Goal: Information Seeking & Learning: Check status

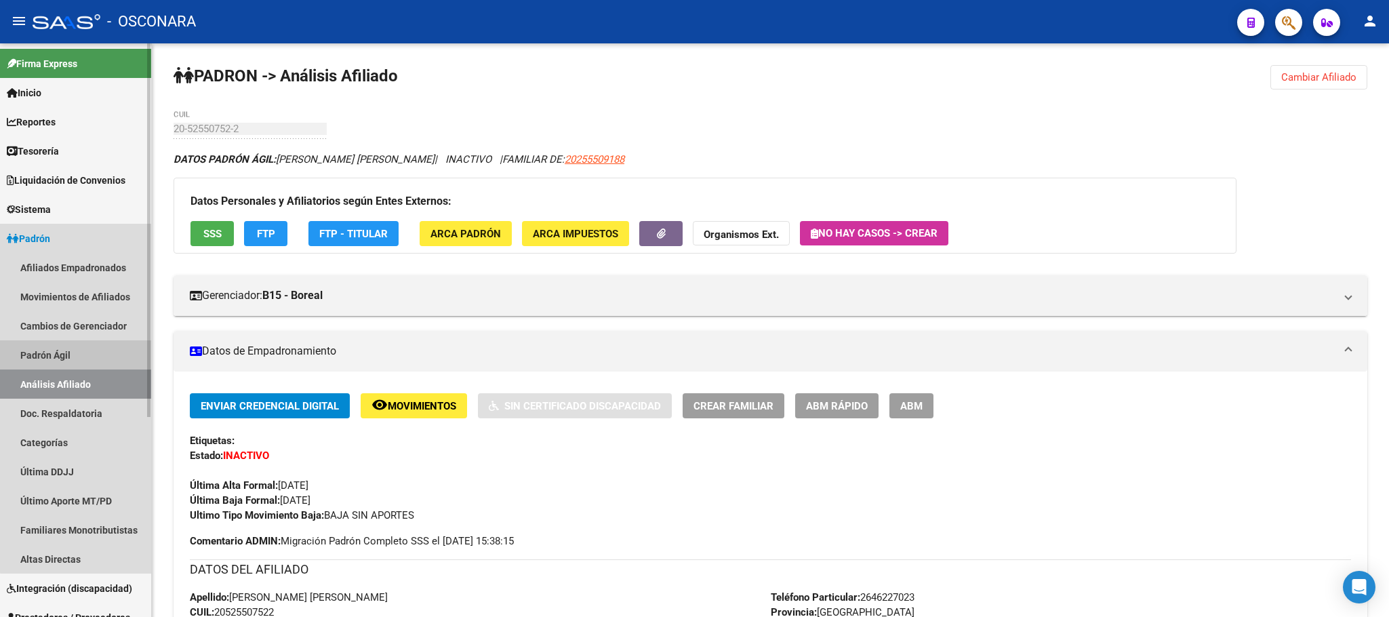
click at [90, 349] on link "Padrón Ágil" at bounding box center [75, 354] width 151 height 29
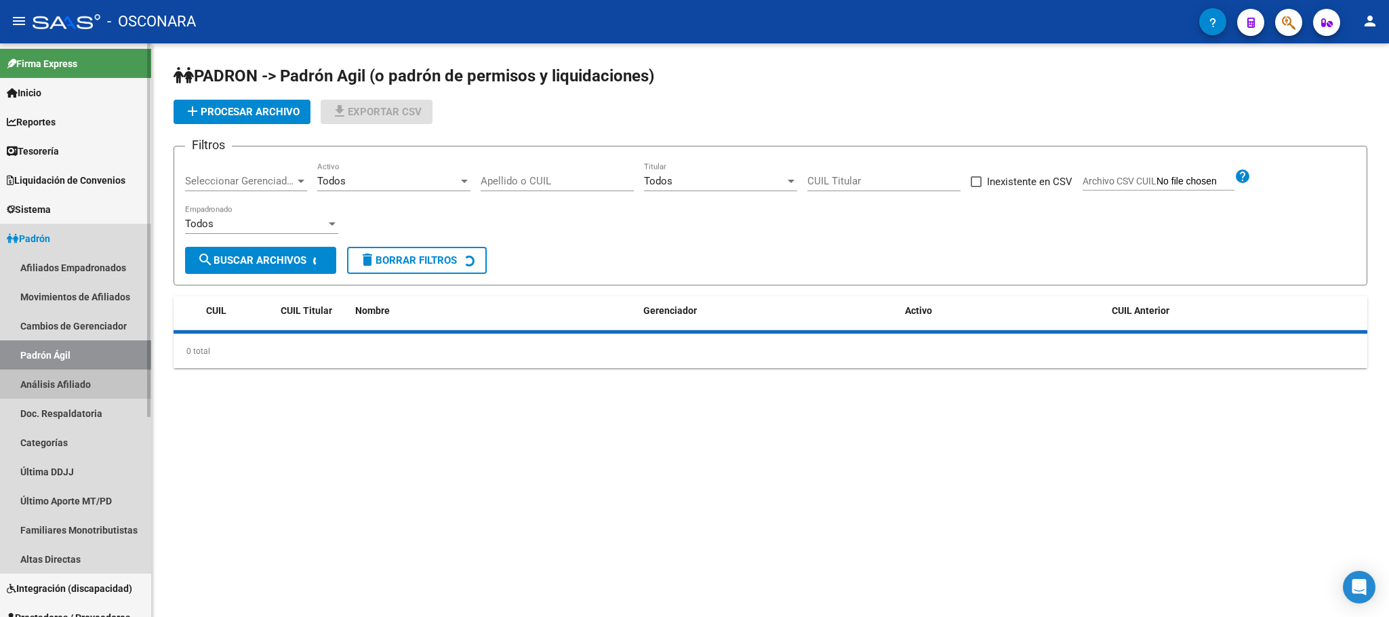
click at [90, 371] on link "Análisis Afiliado" at bounding box center [75, 384] width 151 height 29
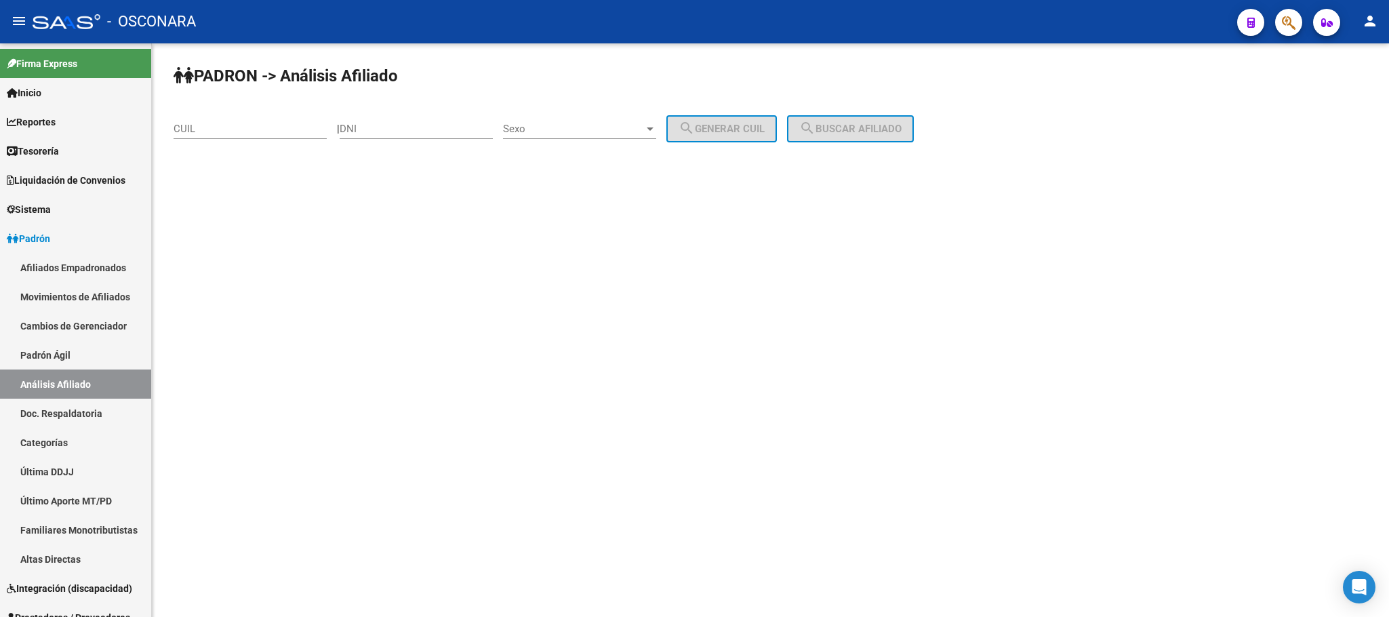
click at [262, 123] on input "CUIL" at bounding box center [250, 129] width 153 height 12
paste input "20-17463661-4"
type input "20-17463661-4"
click at [835, 140] on button "search Buscar afiliado" at bounding box center [850, 128] width 127 height 27
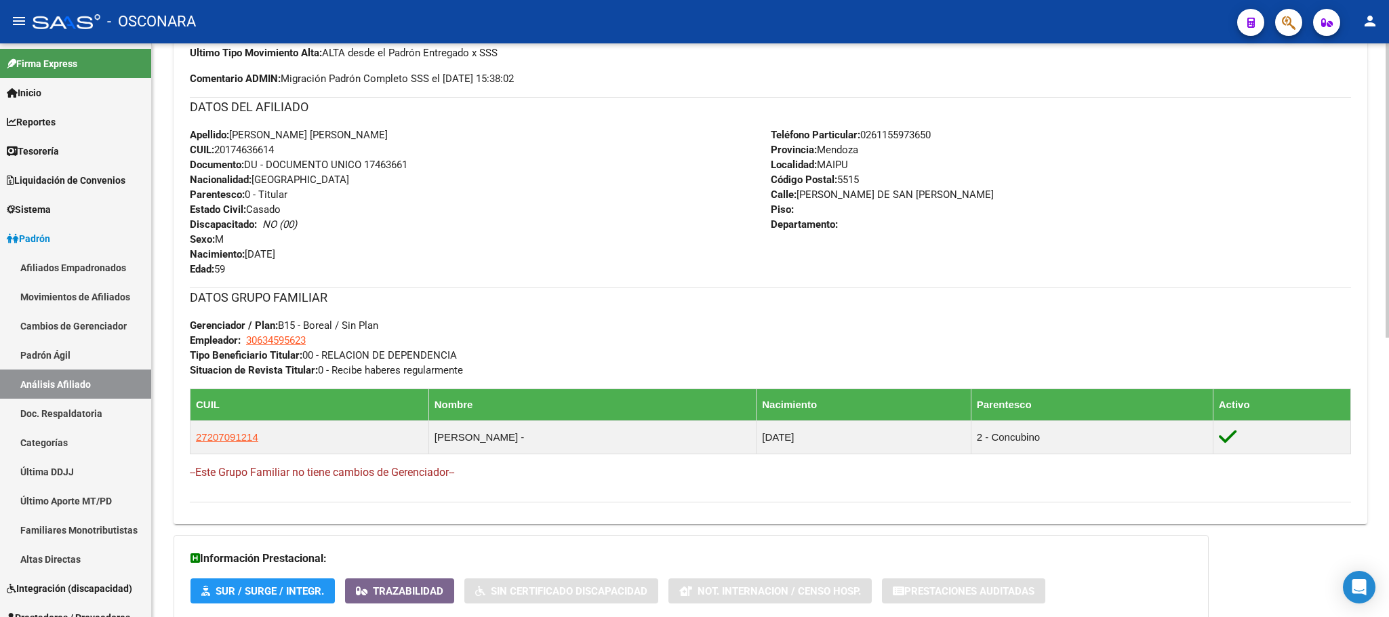
scroll to position [544, 0]
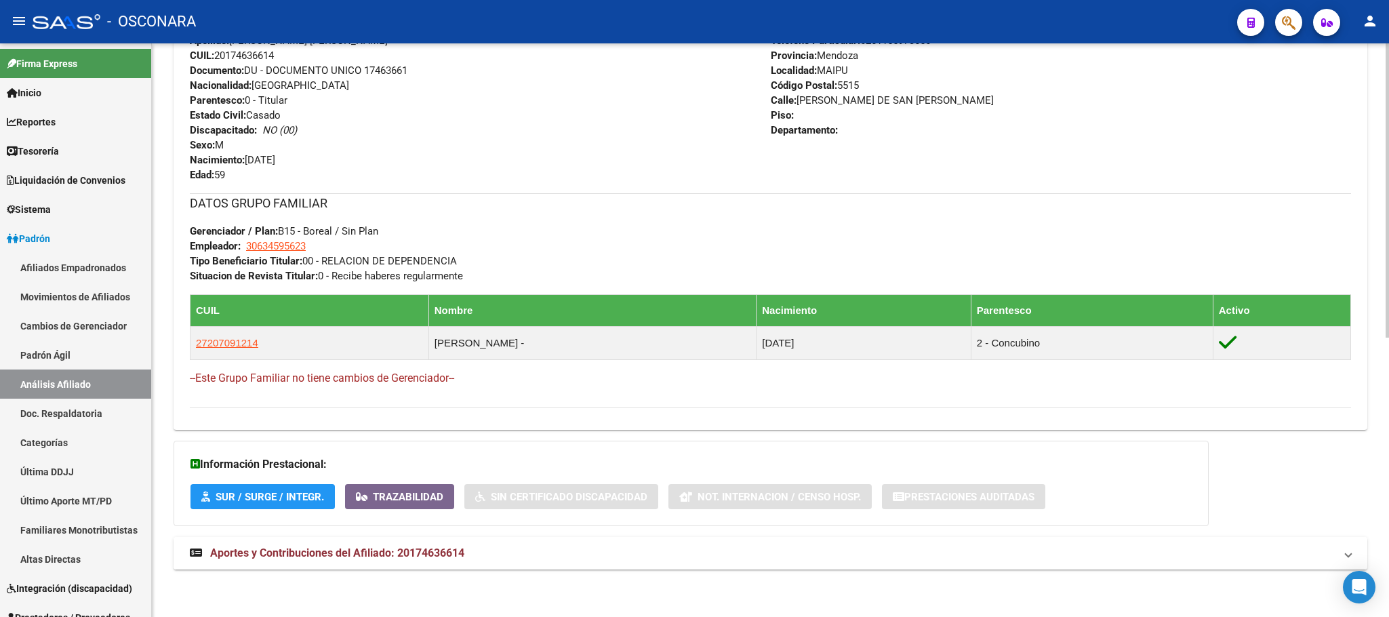
click at [288, 542] on mat-expansion-panel-header "Aportes y Contribuciones del Afiliado: 20174636614" at bounding box center [771, 553] width 1194 height 33
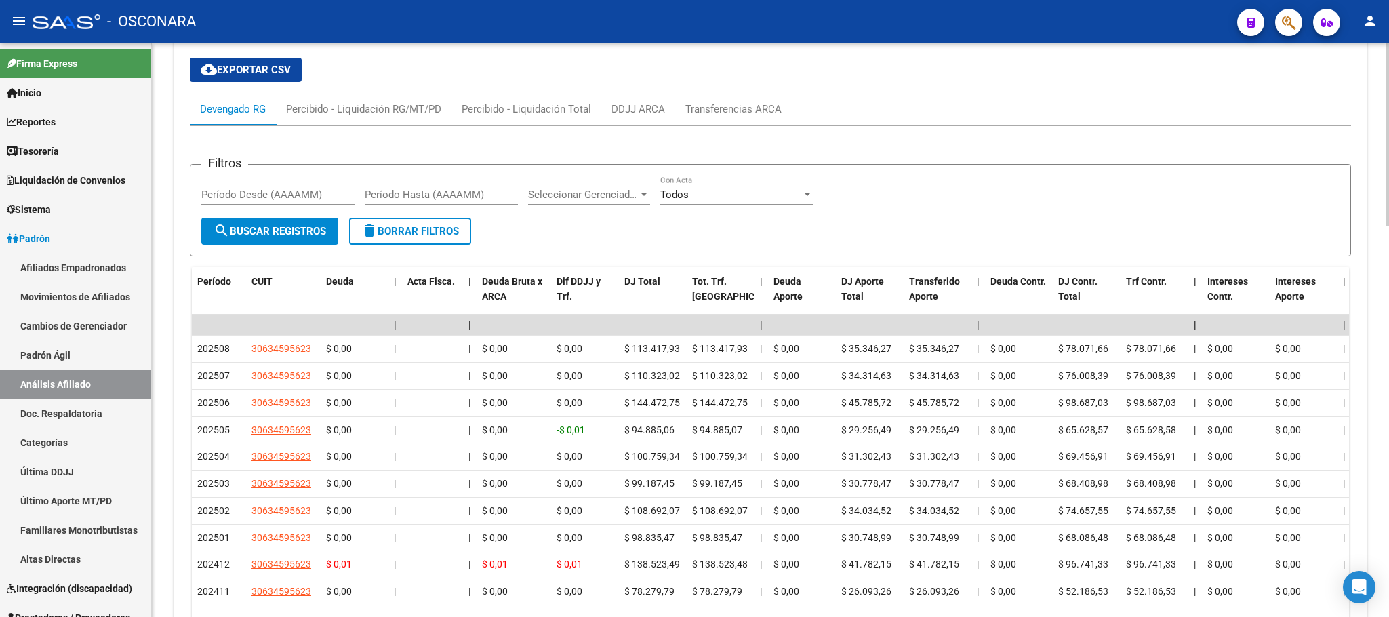
scroll to position [1199, 0]
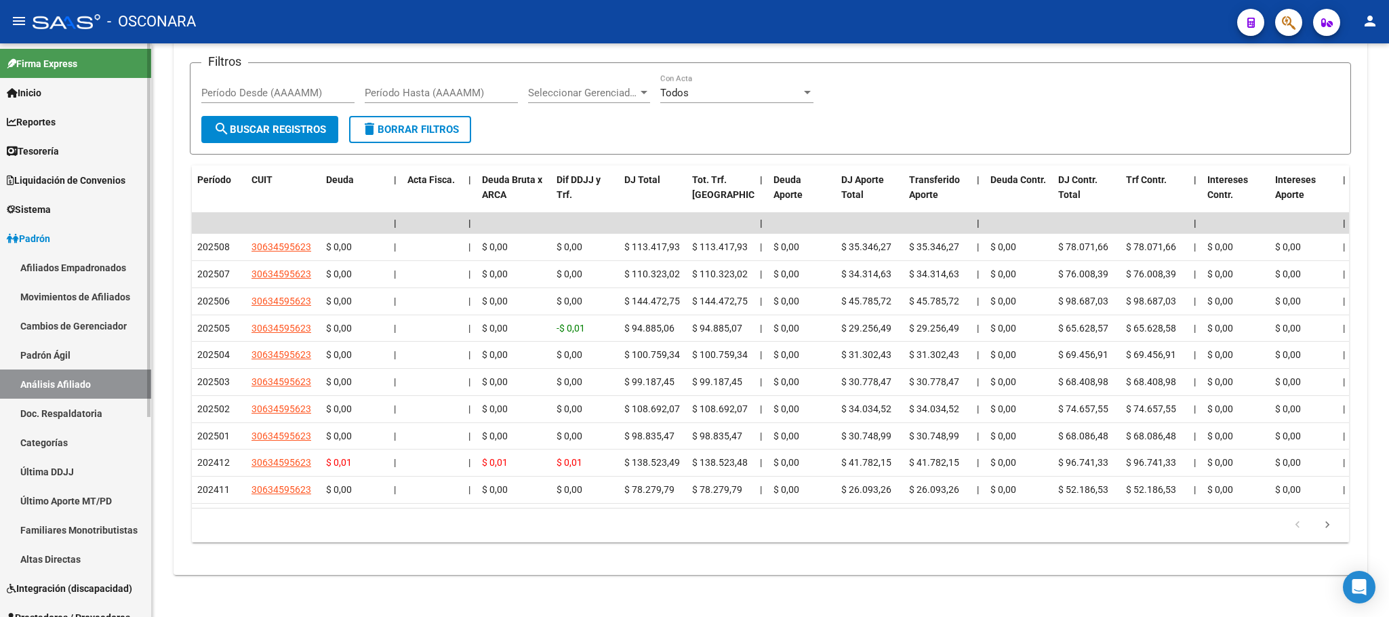
click at [96, 360] on link "Padrón Ágil" at bounding box center [75, 354] width 151 height 29
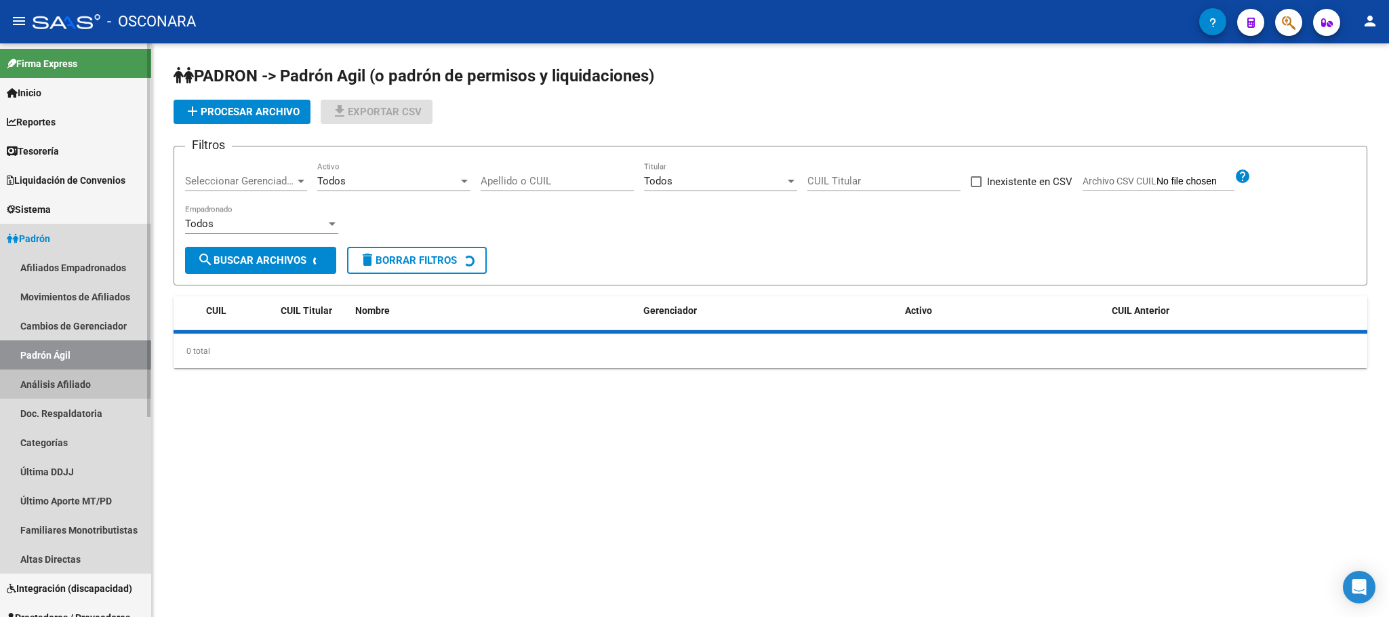
click at [96, 379] on link "Análisis Afiliado" at bounding box center [75, 384] width 151 height 29
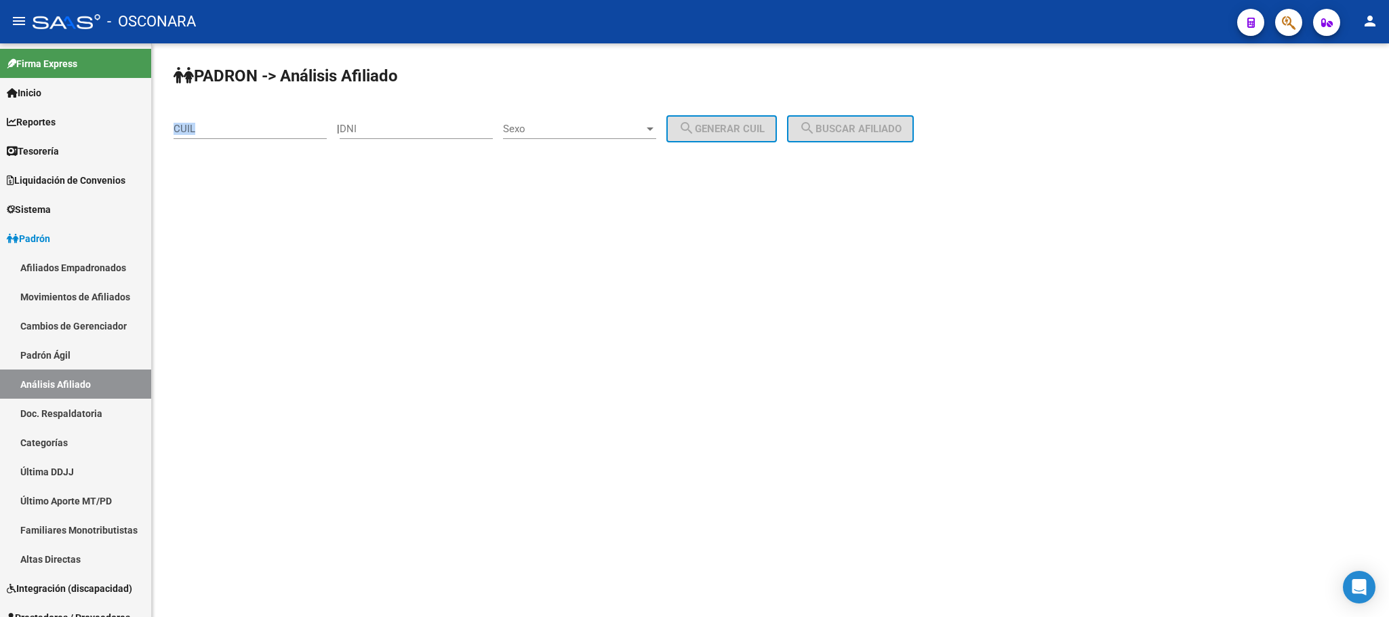
click at [241, 139] on div "CUIL" at bounding box center [250, 131] width 153 height 42
click at [273, 136] on div "CUIL" at bounding box center [250, 124] width 153 height 29
click at [263, 128] on input "CUIL" at bounding box center [250, 129] width 153 height 12
paste input "27-25766114-3"
type input "27-25766114-3"
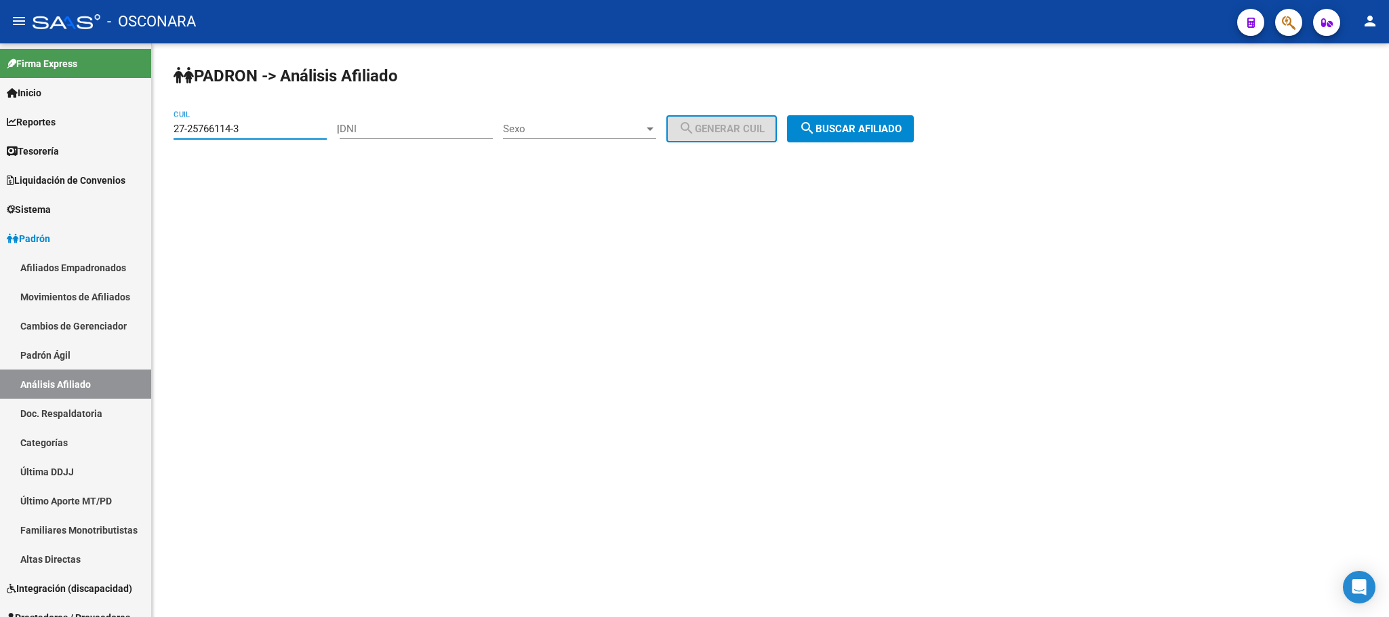
click at [886, 138] on button "search Buscar afiliado" at bounding box center [850, 128] width 127 height 27
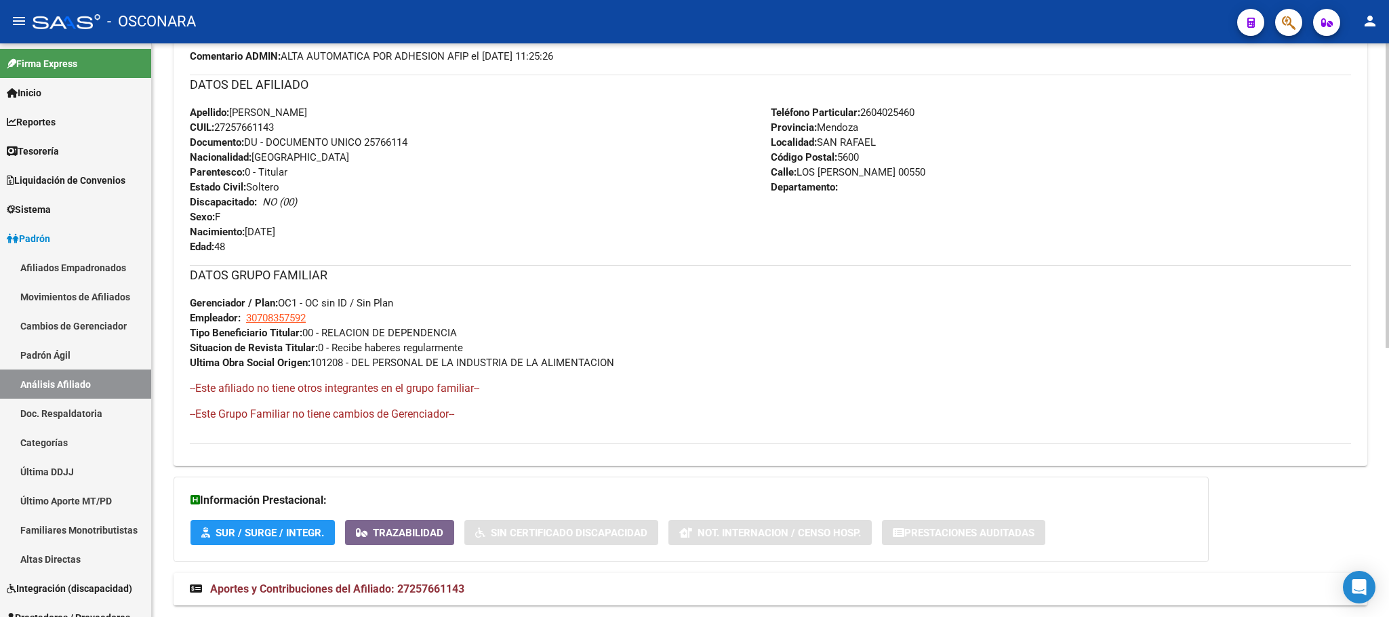
scroll to position [507, 0]
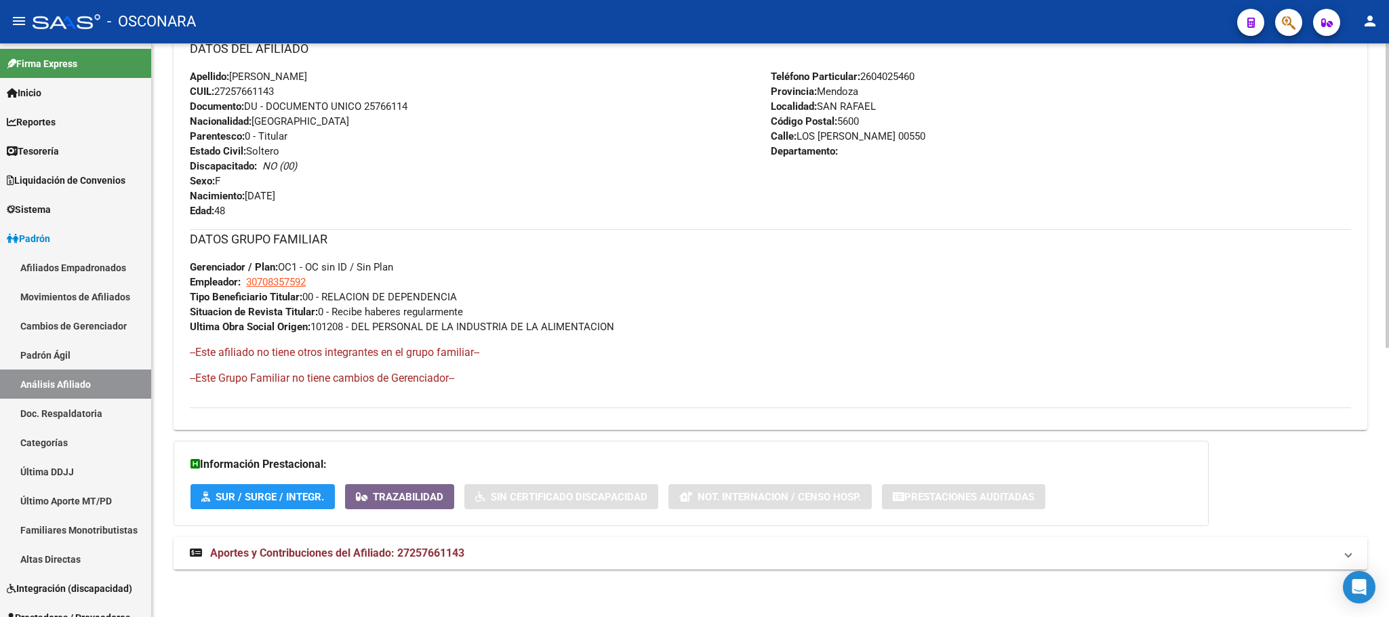
click at [353, 545] on mat-expansion-panel-header "Aportes y Contribuciones del Afiliado: 27257661143" at bounding box center [771, 553] width 1194 height 33
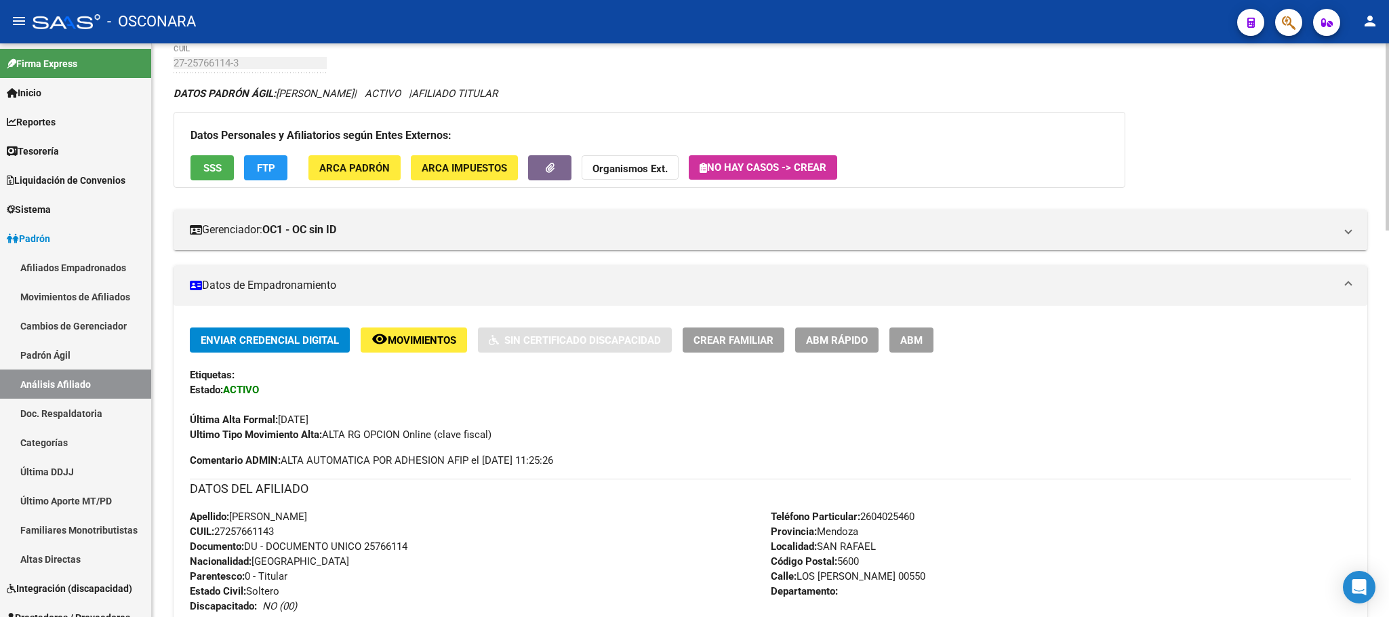
scroll to position [0, 0]
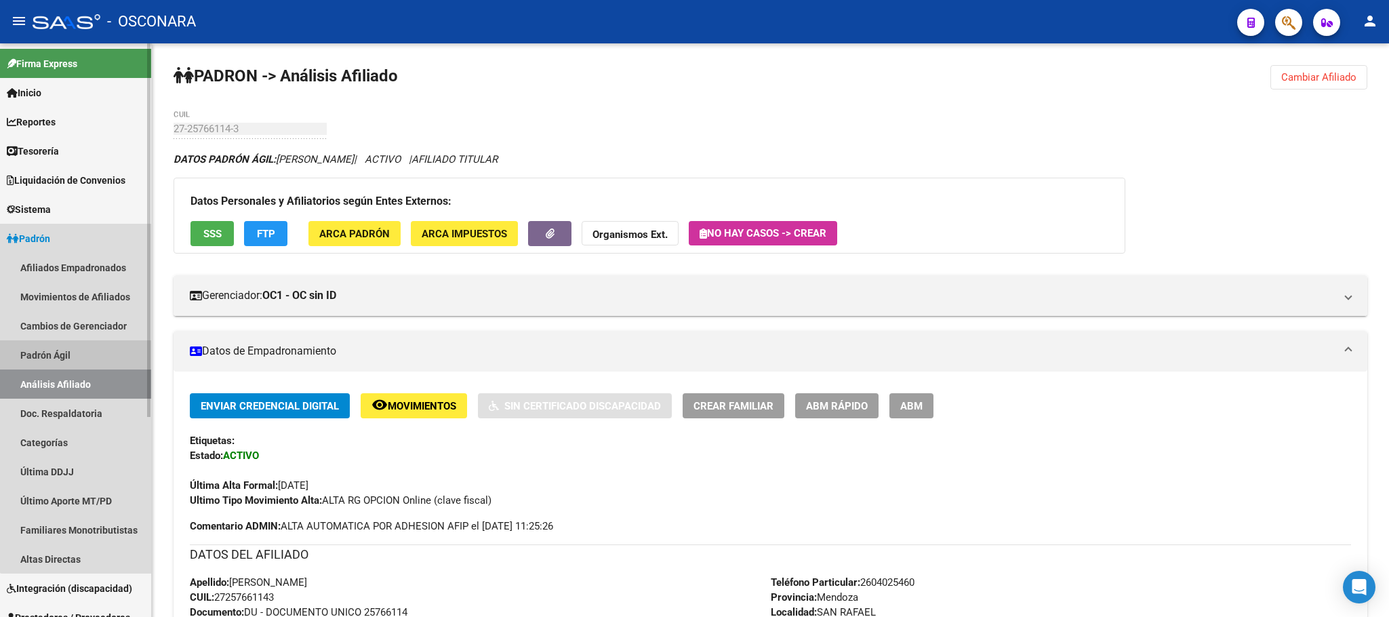
click at [83, 344] on link "Padrón Ágil" at bounding box center [75, 354] width 151 height 29
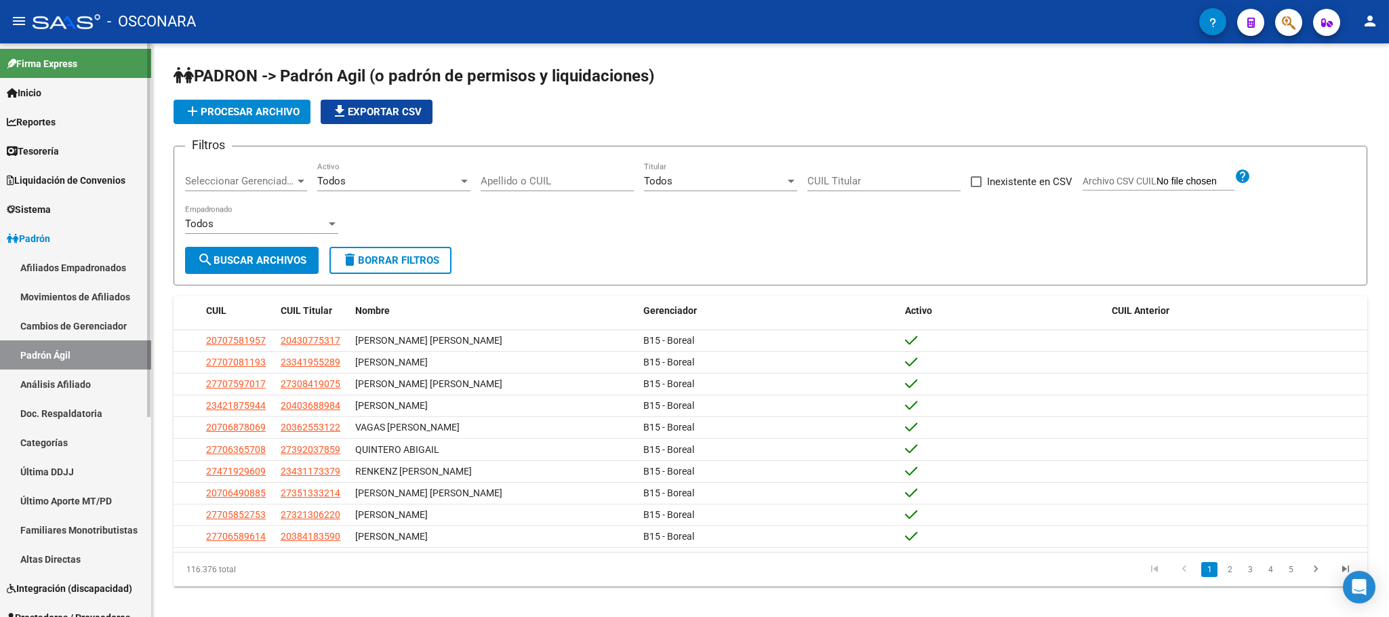
click at [83, 377] on link "Análisis Afiliado" at bounding box center [75, 384] width 151 height 29
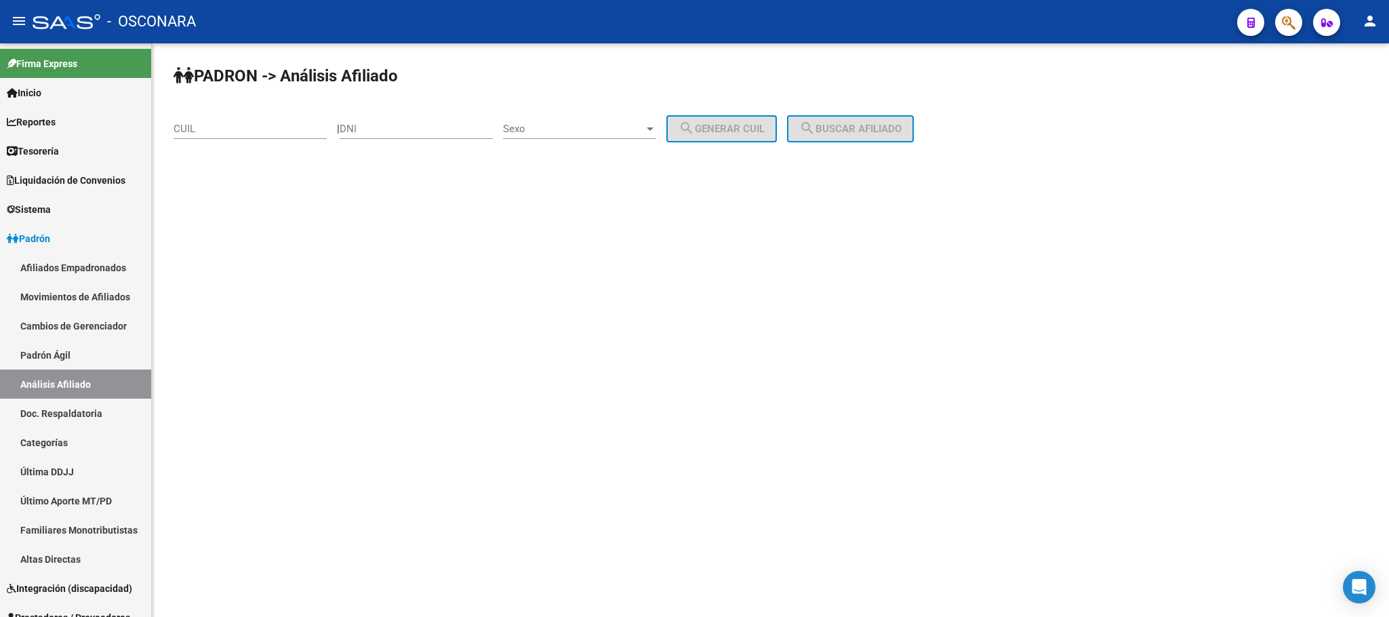
click at [254, 119] on div "CUIL" at bounding box center [250, 124] width 153 height 29
paste input "27-30194782-3"
type input "27-30194782-3"
click at [901, 128] on span "search Buscar afiliado" at bounding box center [850, 129] width 102 height 12
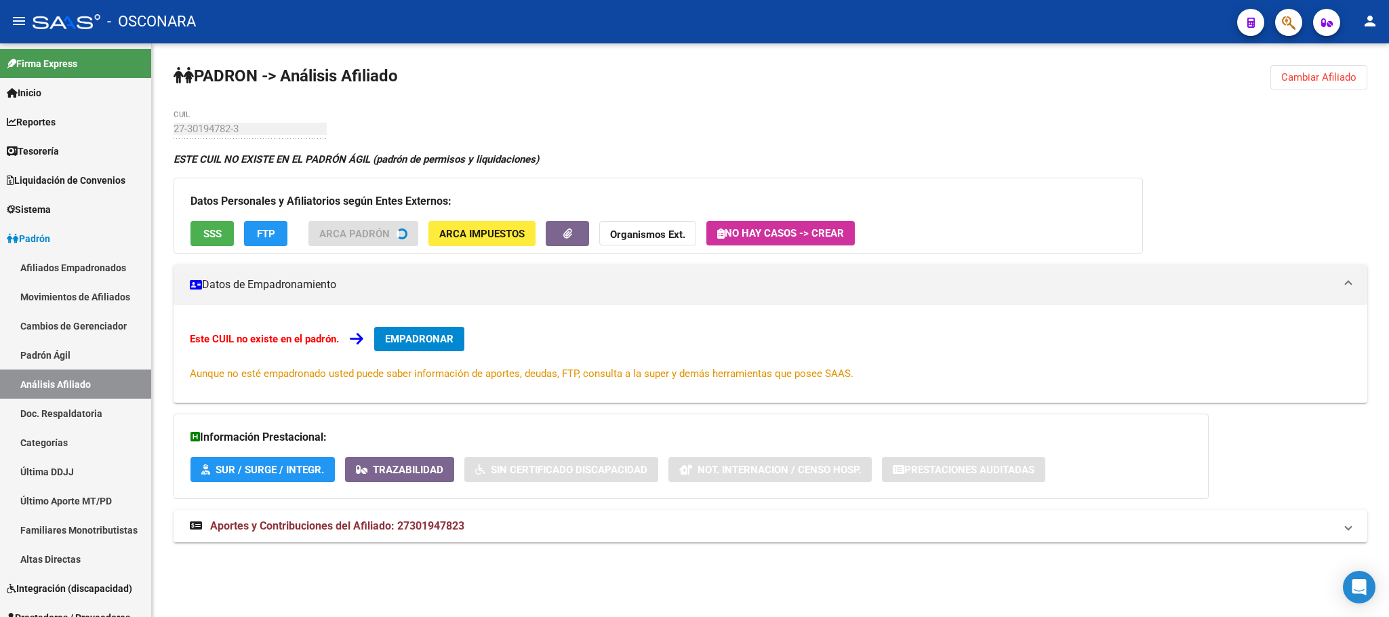
click at [196, 238] on button "SSS" at bounding box center [212, 233] width 43 height 25
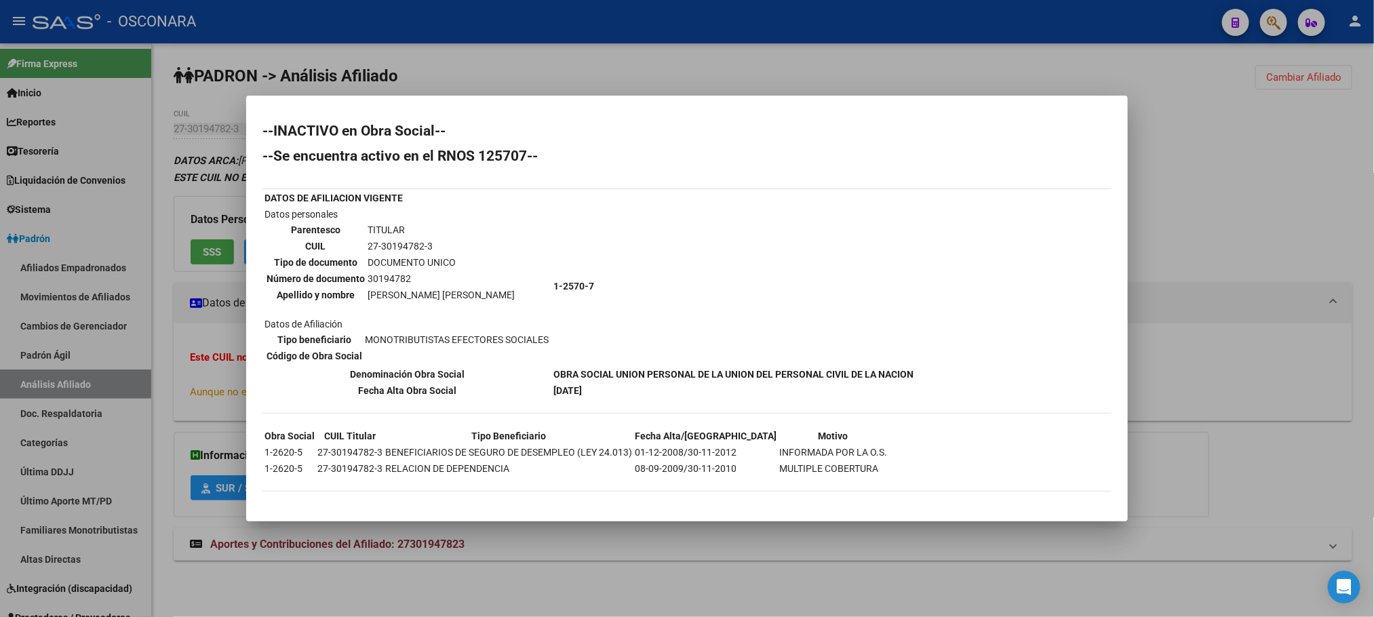
click at [745, 69] on div at bounding box center [687, 308] width 1374 height 617
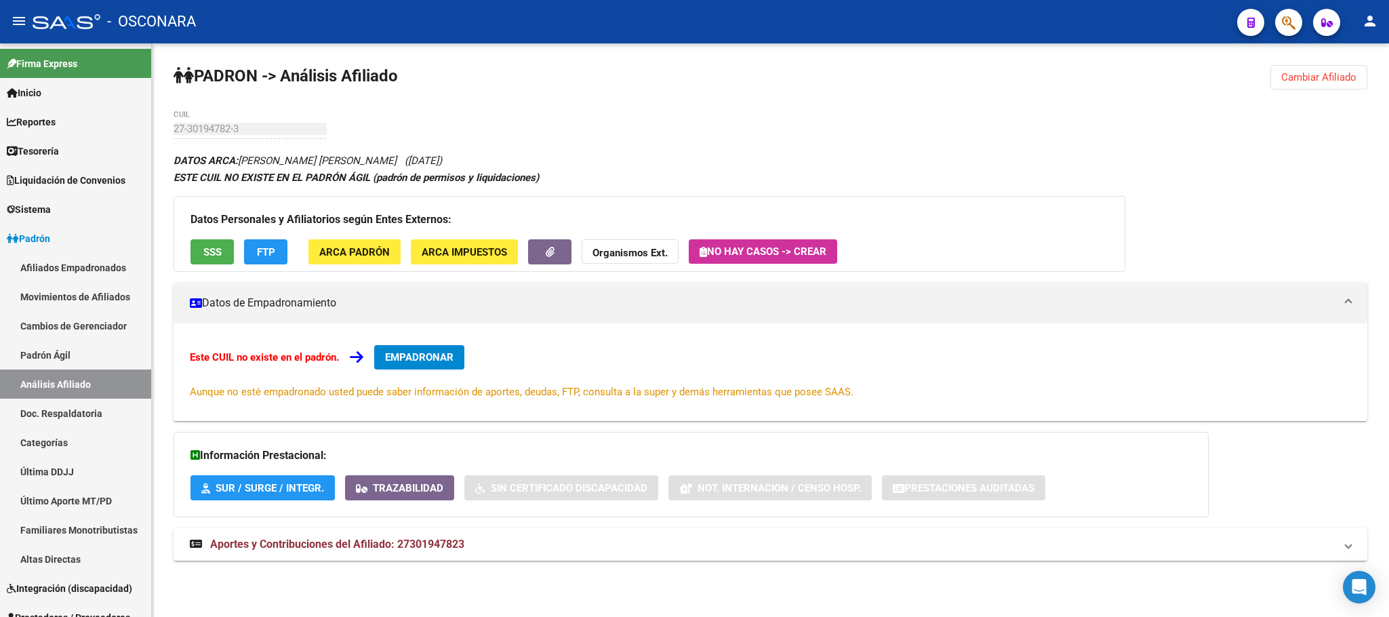
drag, startPoint x: 476, startPoint y: 546, endPoint x: 399, endPoint y: 542, distance: 76.7
click at [399, 542] on mat-panel-title "Aportes y Contribuciones del Afiliado: 27301947823" at bounding box center [762, 544] width 1145 height 15
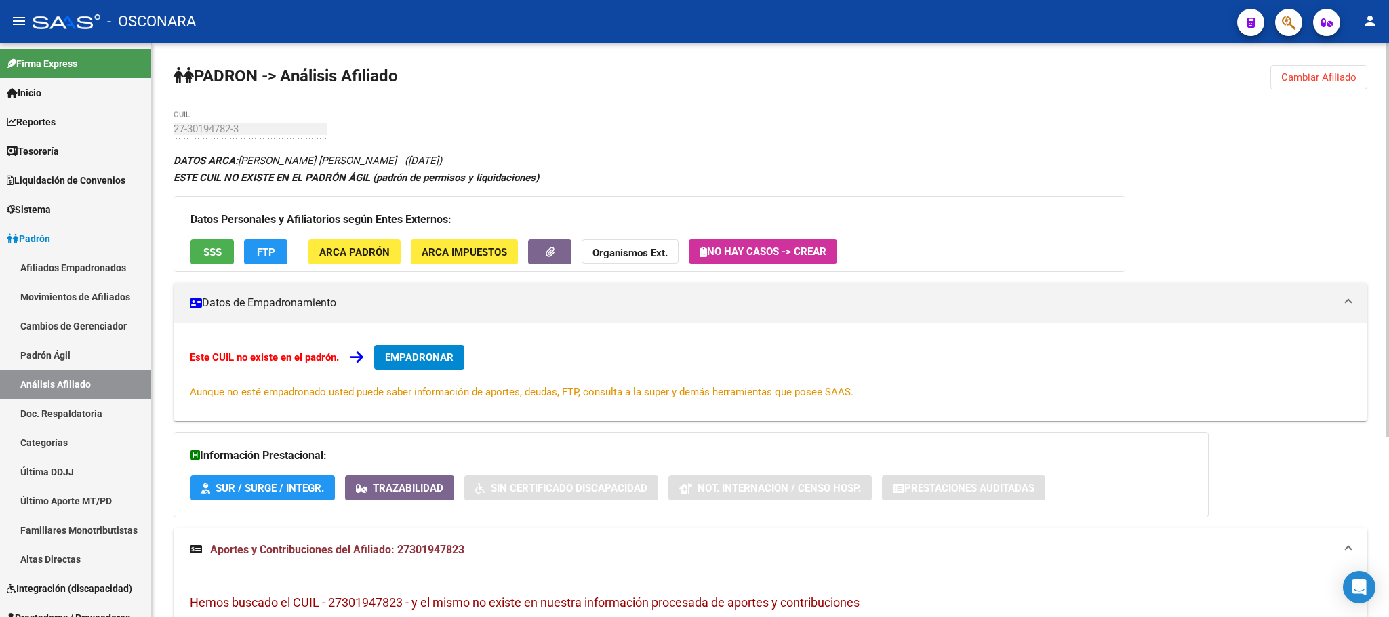
copy span "27301947823"
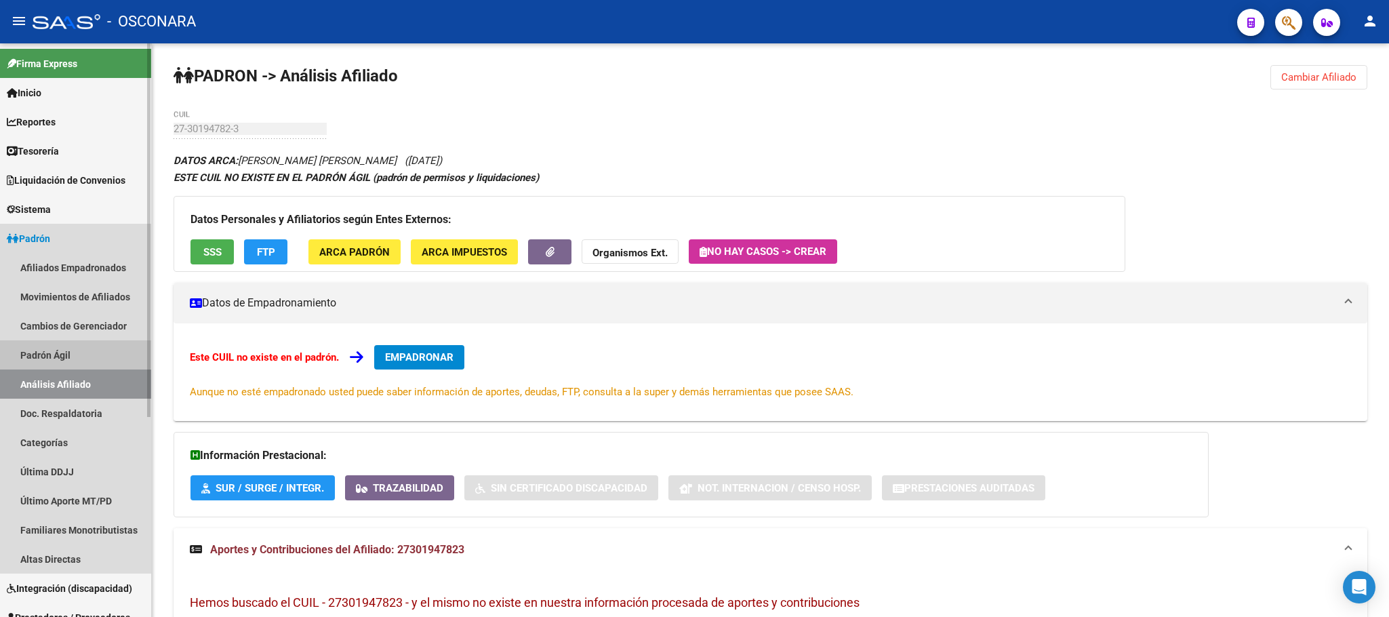
click at [61, 353] on link "Padrón Ágil" at bounding box center [75, 354] width 151 height 29
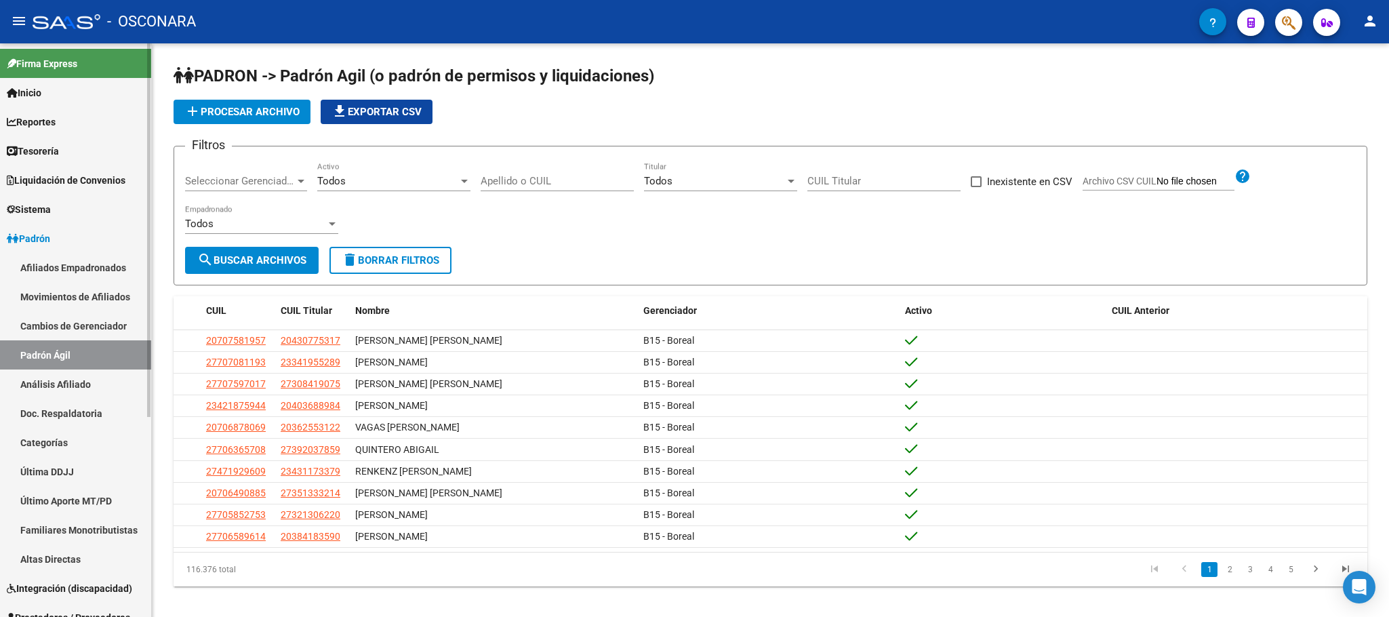
click at [90, 375] on link "Análisis Afiliado" at bounding box center [75, 384] width 151 height 29
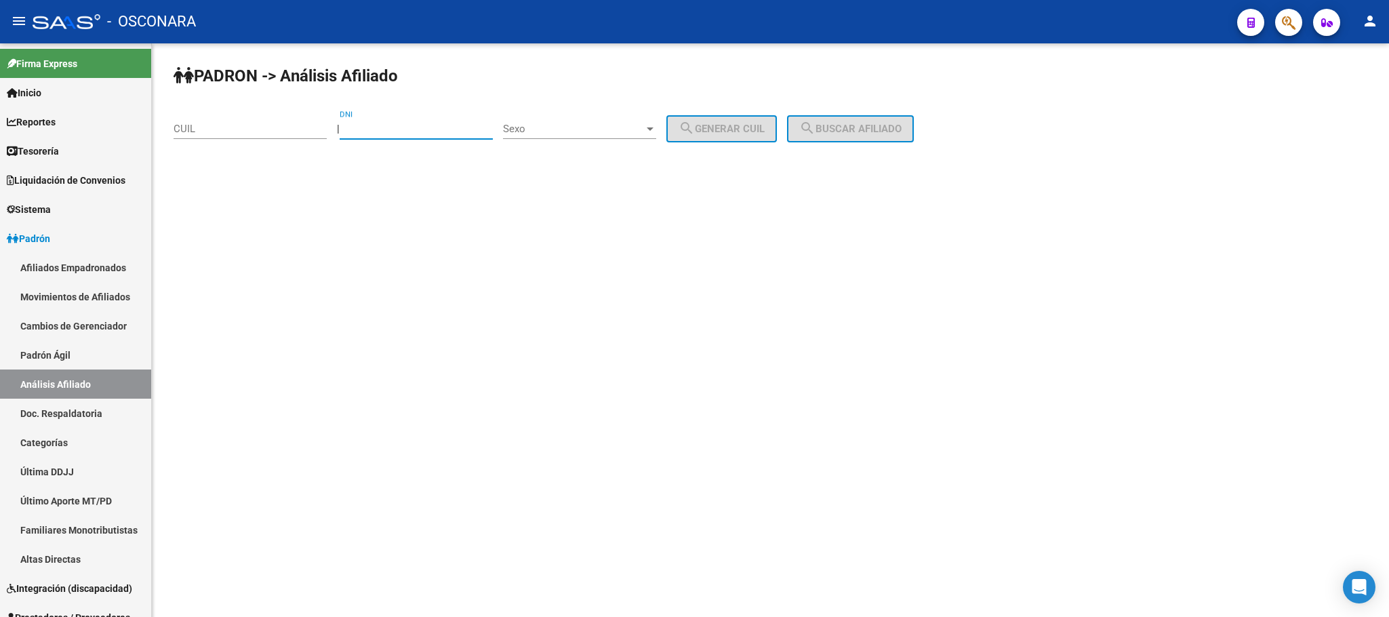
click at [395, 132] on input "DNI" at bounding box center [416, 129] width 153 height 12
type input "59295390"
click at [607, 117] on div "Sexo Sexo" at bounding box center [579, 124] width 153 height 29
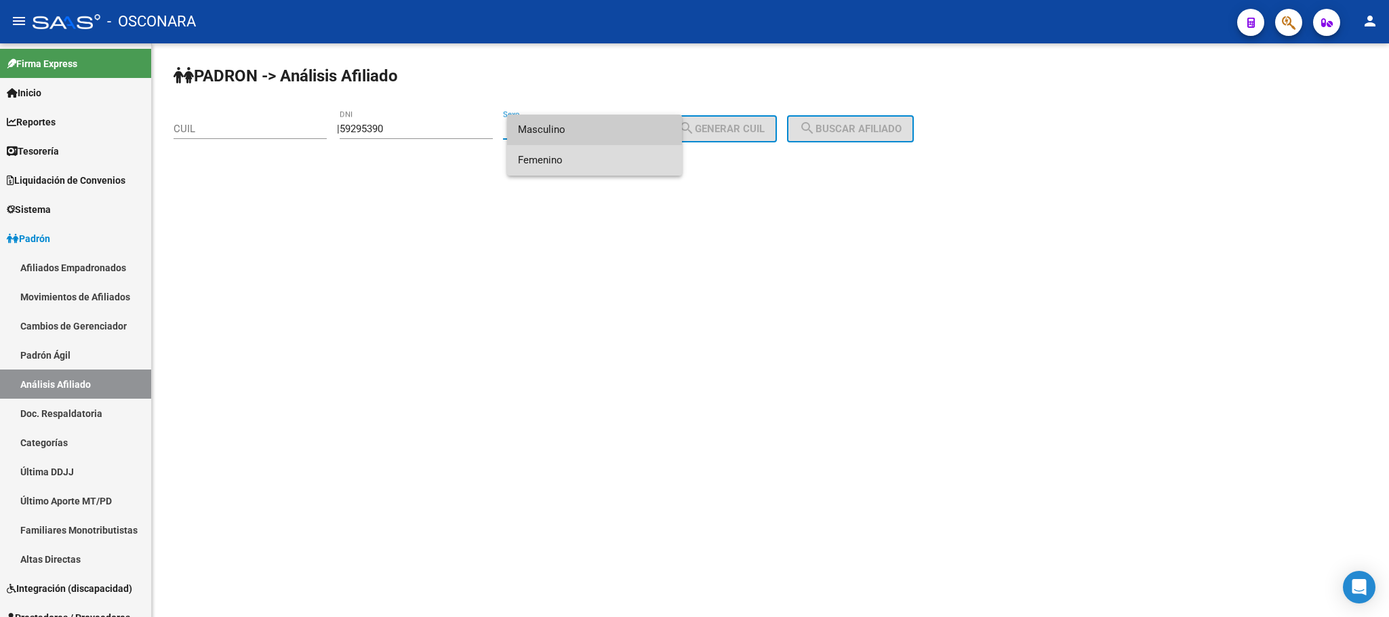
click at [568, 165] on span "Femenino" at bounding box center [594, 160] width 153 height 31
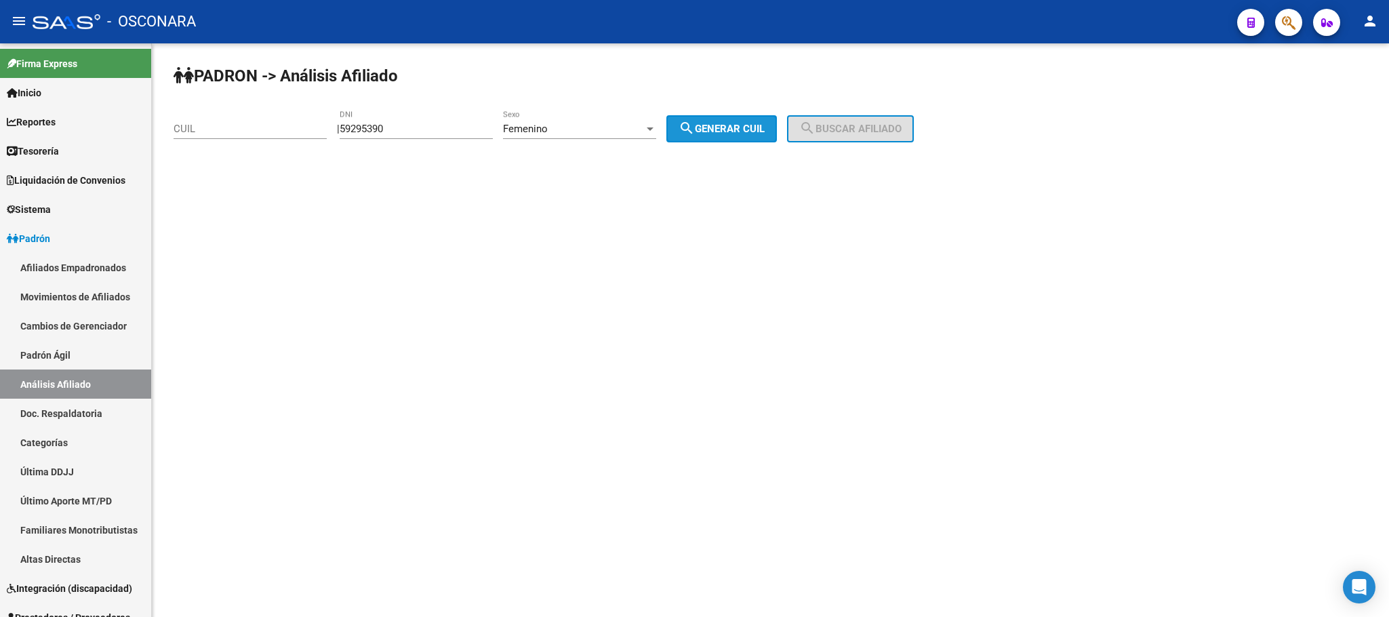
click at [728, 119] on button "search Generar CUIL" at bounding box center [722, 128] width 111 height 27
type input "27-59295390-6"
click at [871, 115] on div "PADRON -> Análisis Afiliado 27-59295390-6 CUIL | 59295390 DNI Femenino Sexo sea…" at bounding box center [771, 114] width 1238 height 142
click at [851, 135] on span "search Buscar afiliado" at bounding box center [850, 129] width 102 height 12
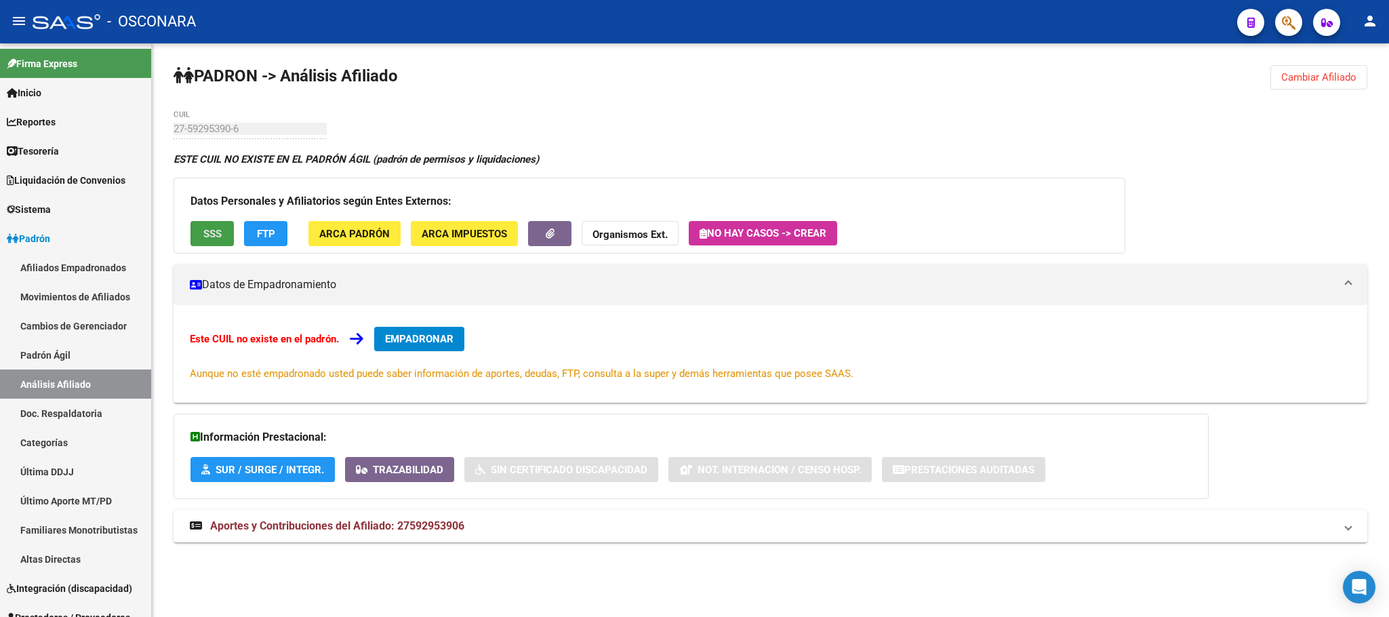
click at [210, 237] on span "SSS" at bounding box center [212, 234] width 18 height 12
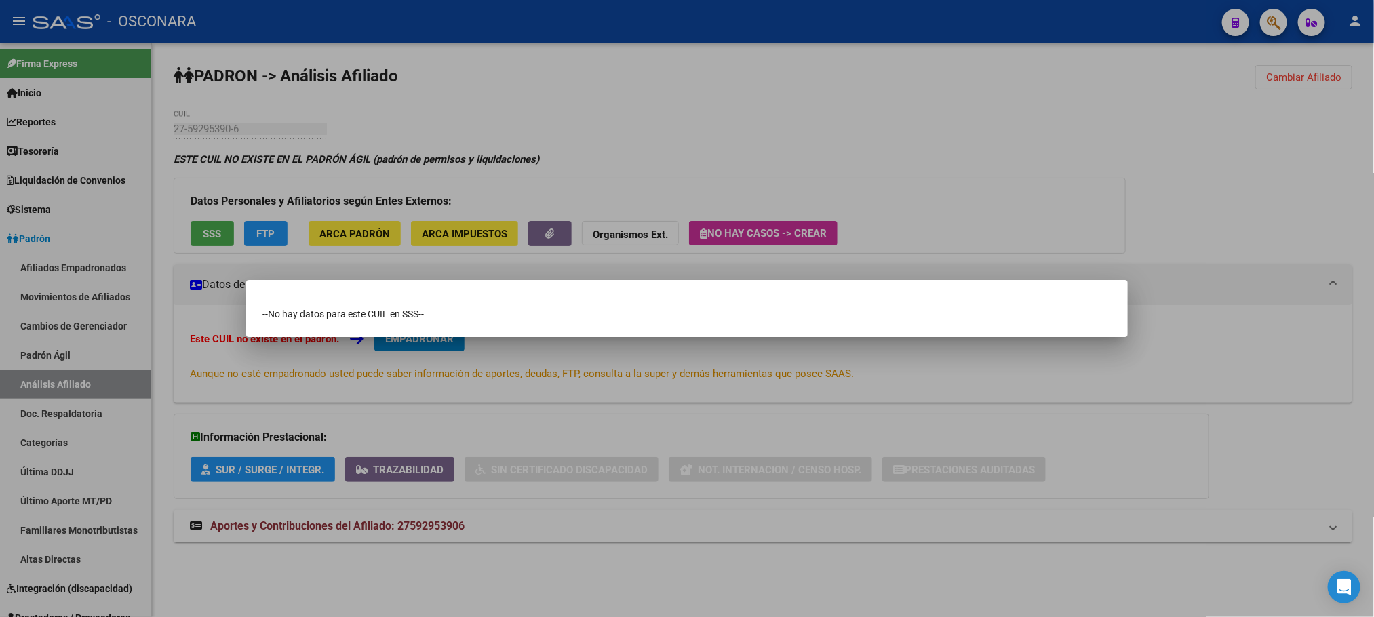
click at [511, 450] on div at bounding box center [687, 308] width 1374 height 617
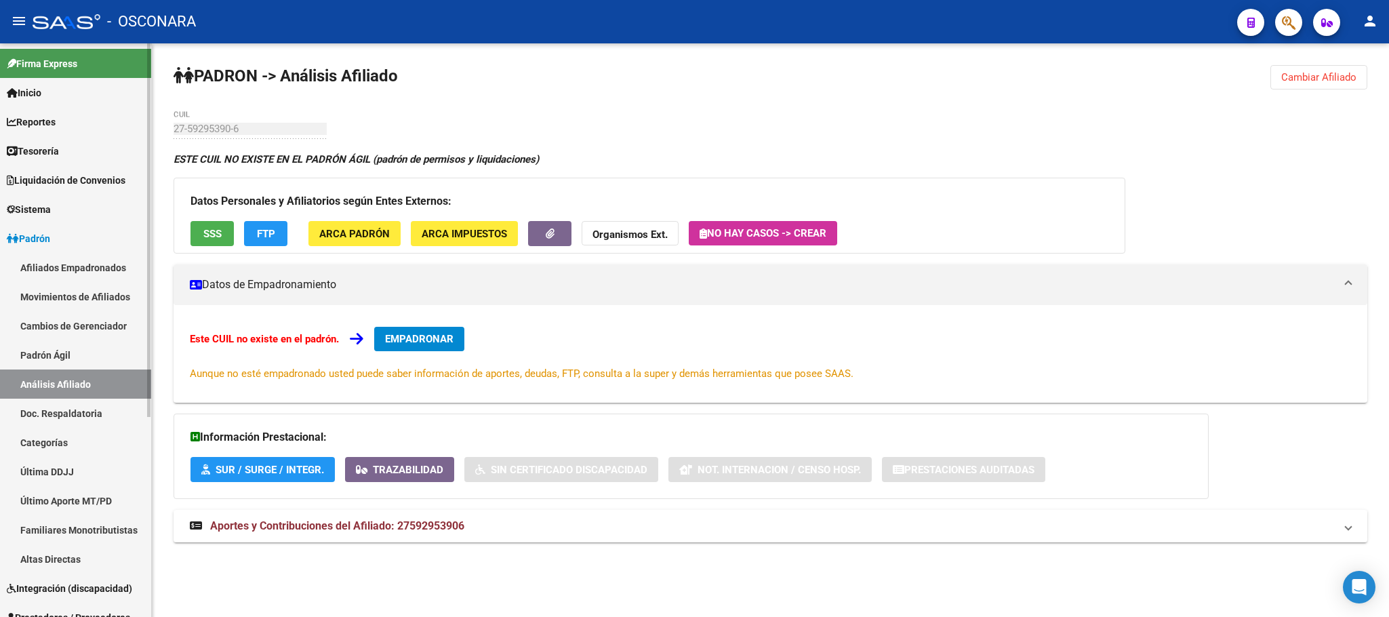
click at [14, 352] on link "Padrón Ágil" at bounding box center [75, 354] width 151 height 29
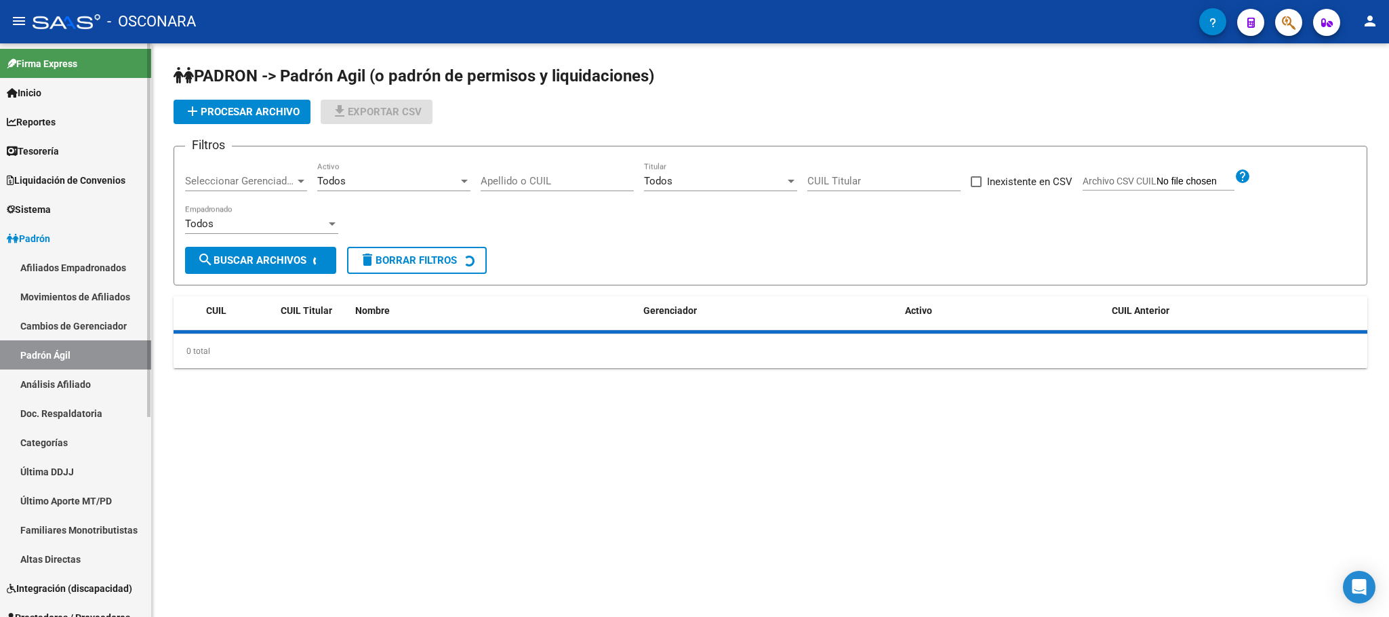
click at [43, 385] on link "Análisis Afiliado" at bounding box center [75, 384] width 151 height 29
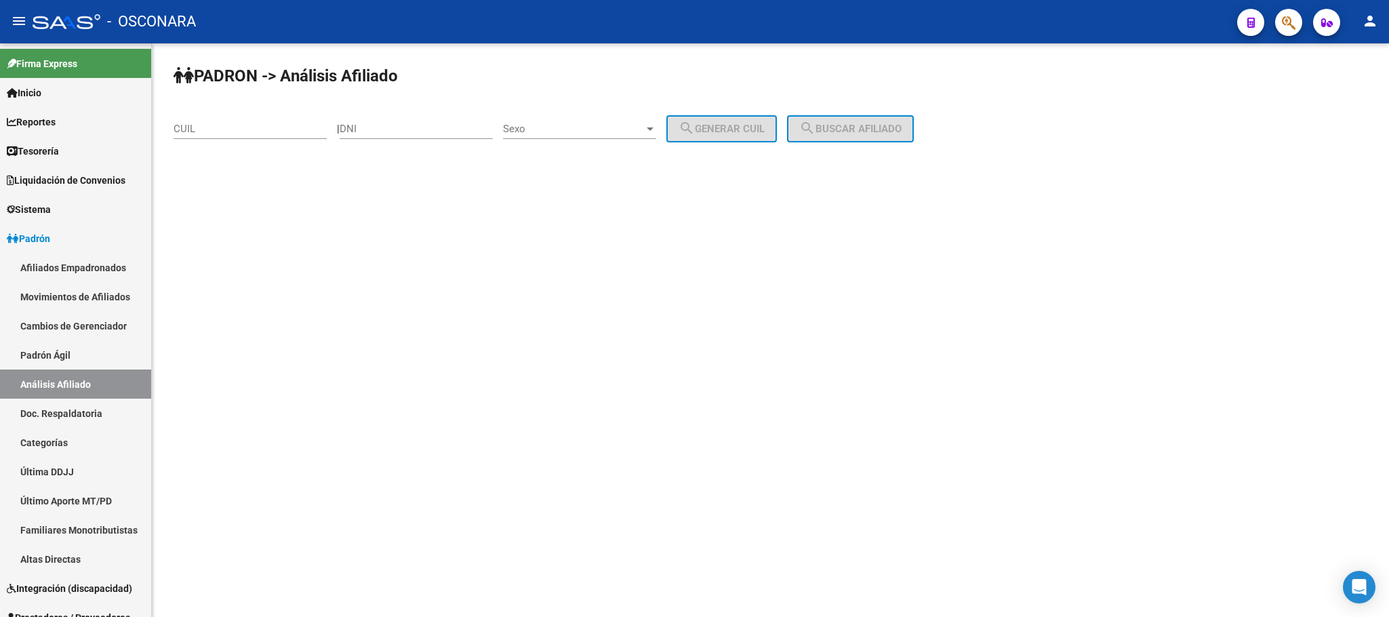
click at [207, 123] on input "CUIL" at bounding box center [250, 129] width 153 height 12
paste input "20-59295390-1"
type input "20-59295390-1"
click at [900, 135] on span "search Buscar afiliado" at bounding box center [850, 129] width 102 height 12
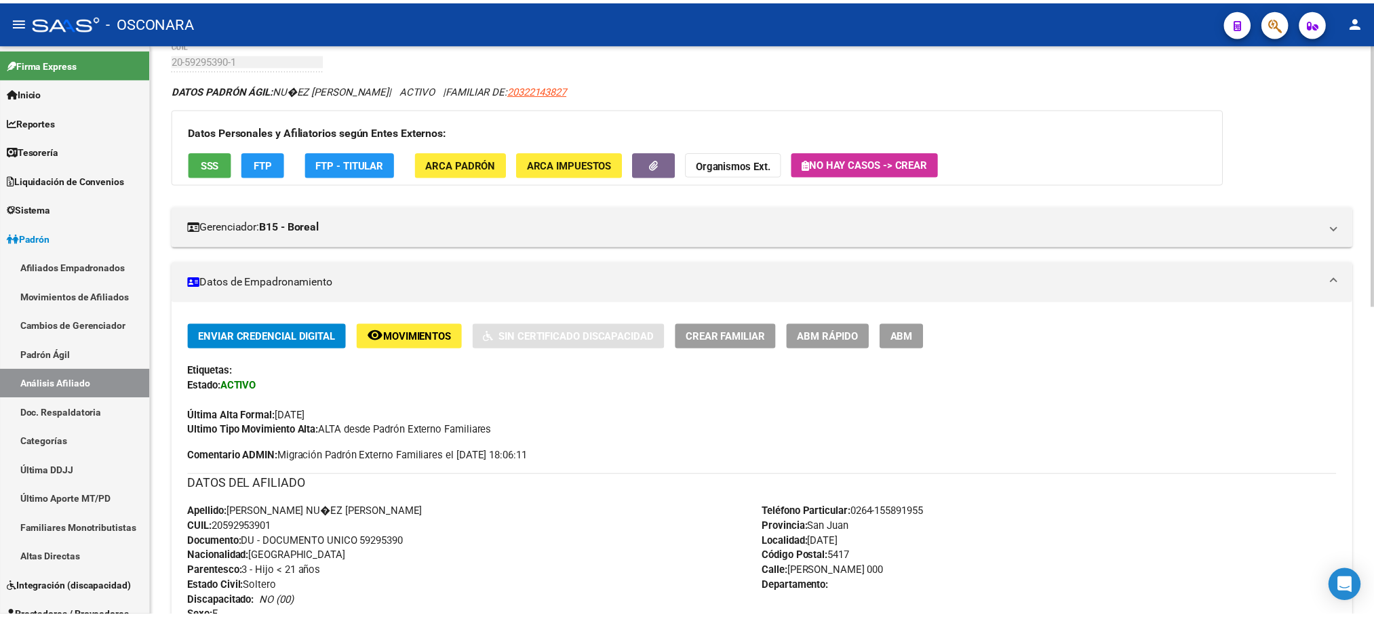
scroll to position [102, 0]
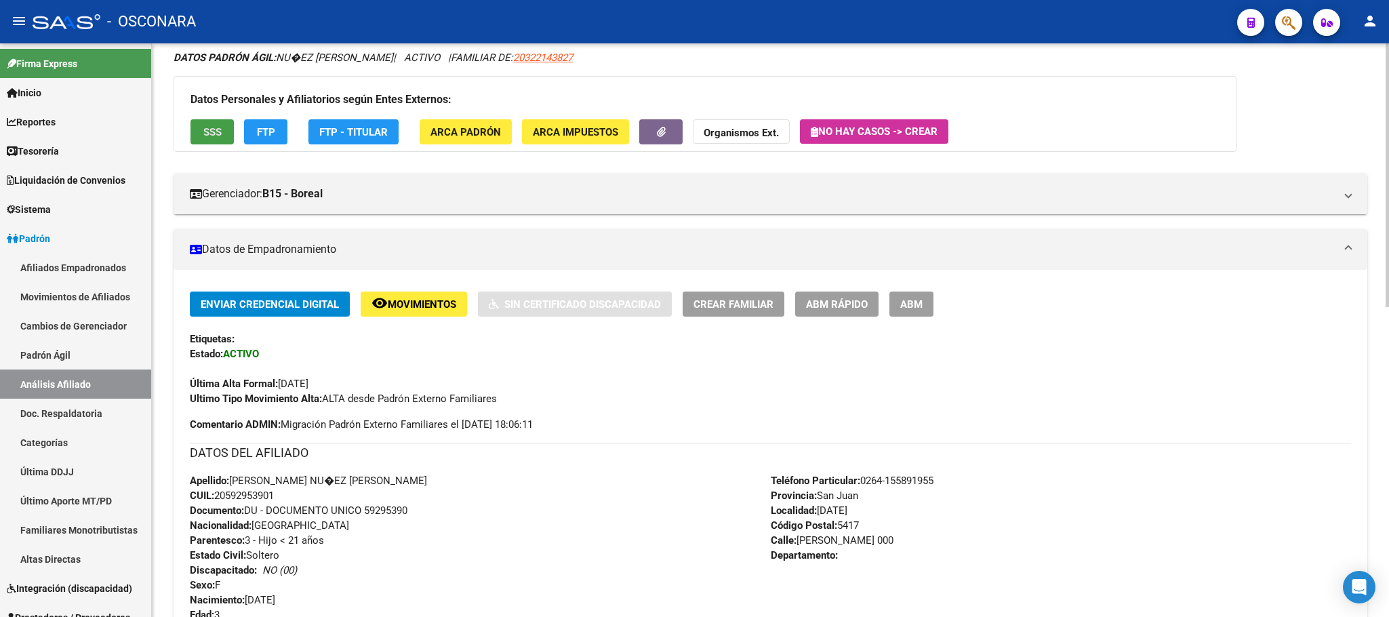
click at [210, 140] on button "SSS" at bounding box center [212, 131] width 43 height 25
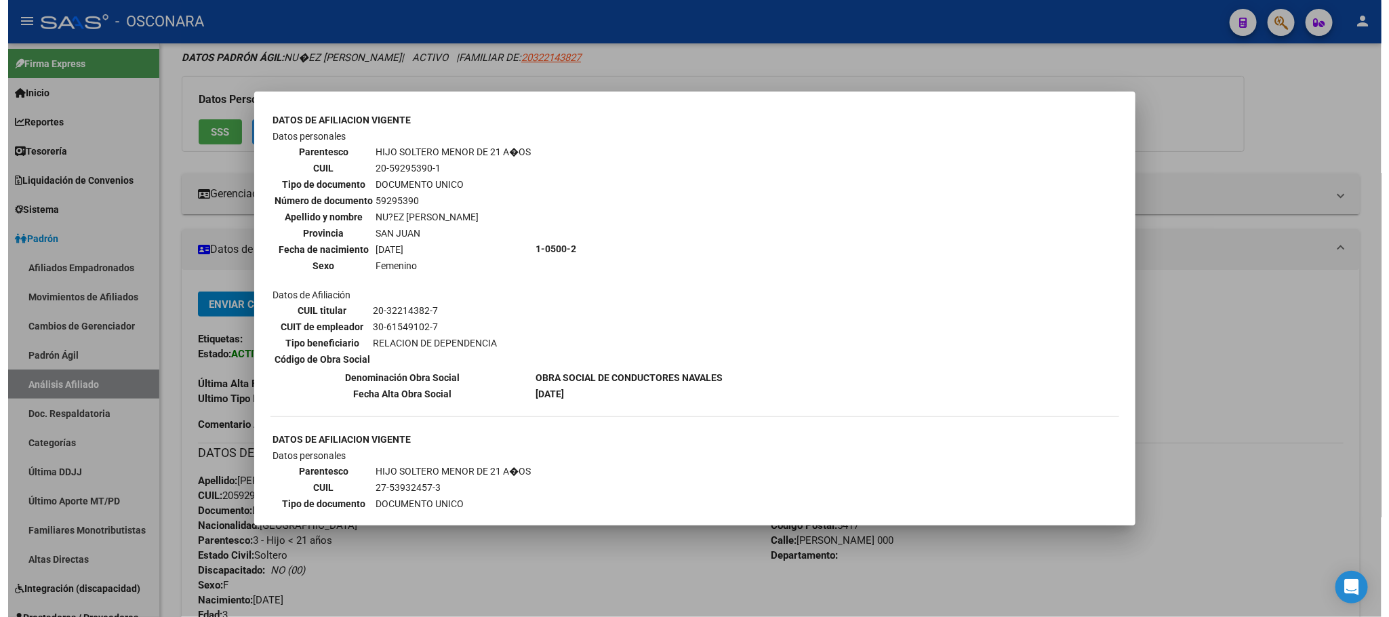
scroll to position [814, 0]
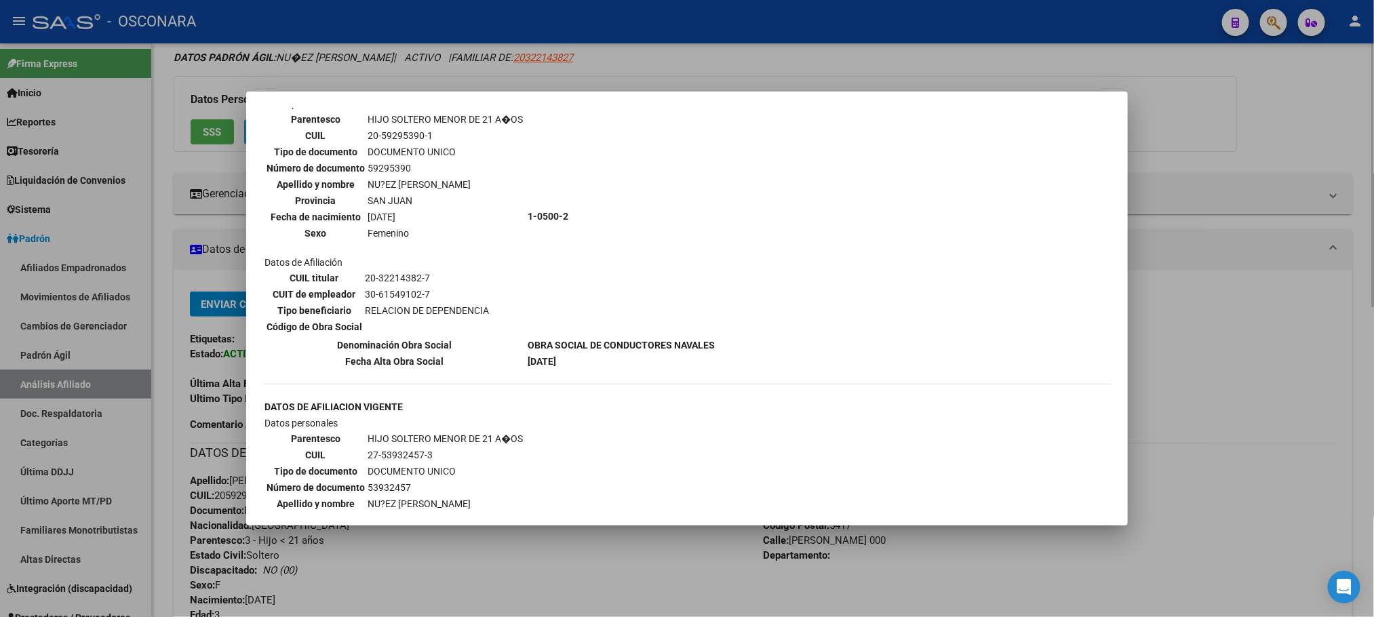
click at [608, 557] on div at bounding box center [687, 308] width 1374 height 617
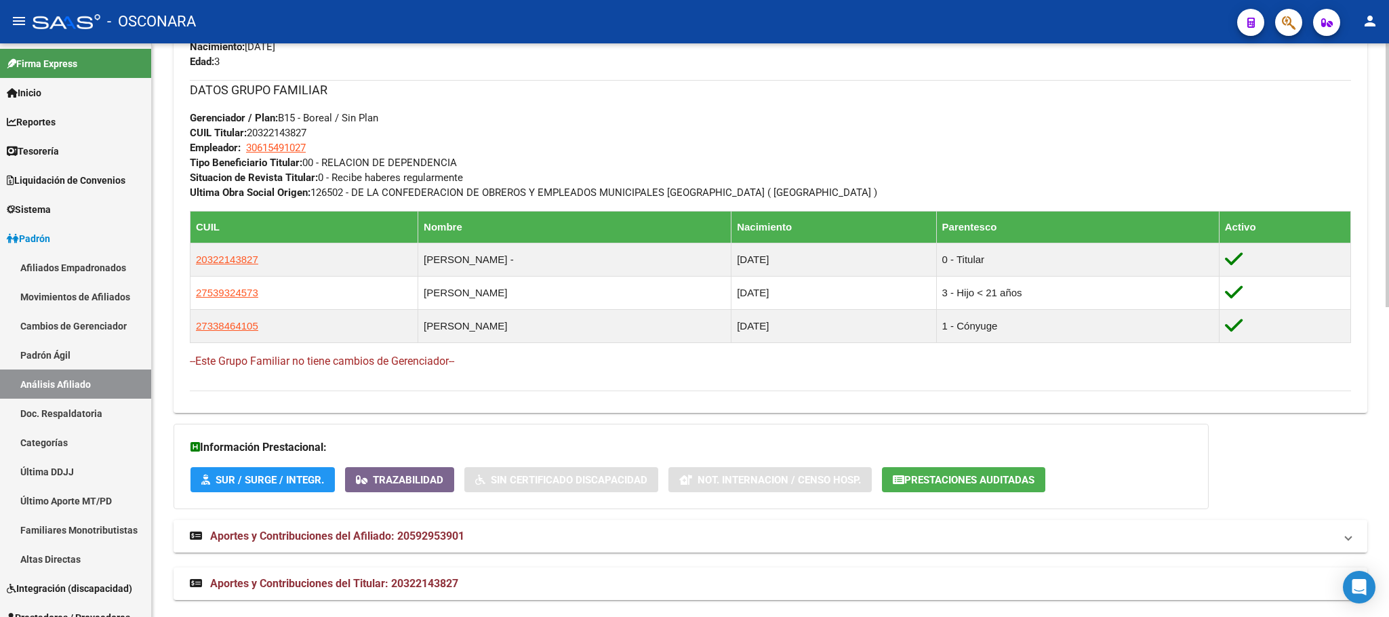
scroll to position [674, 0]
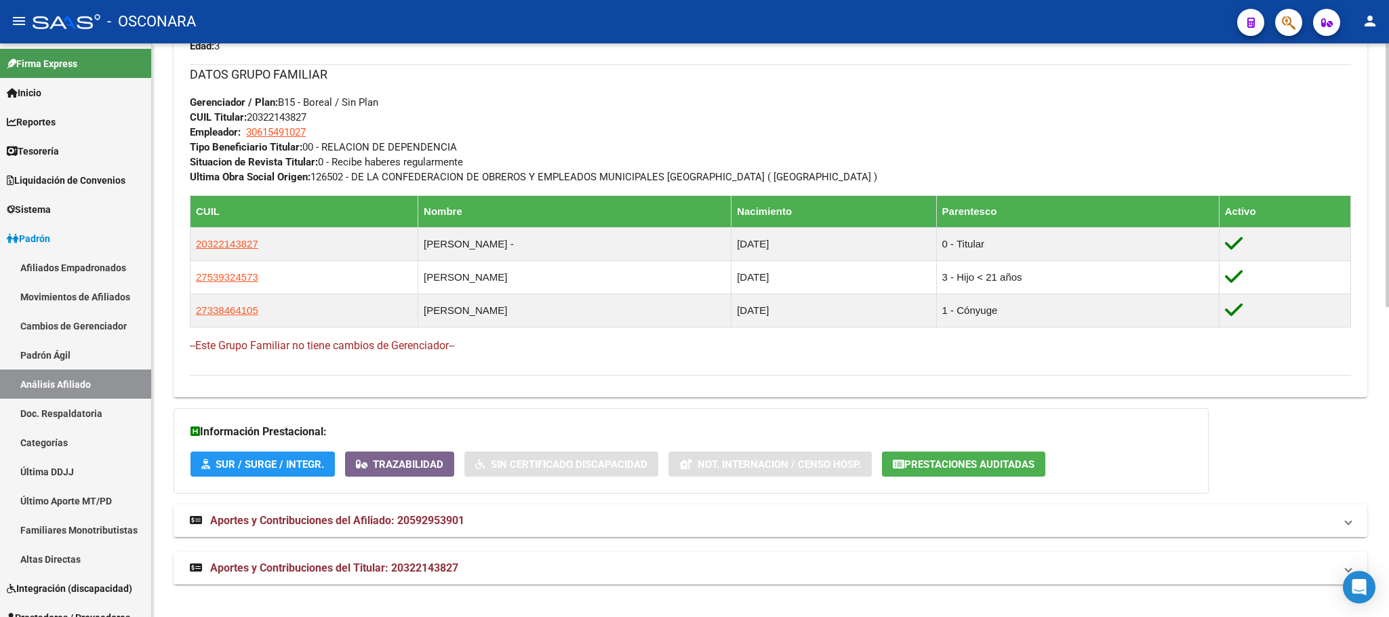
click at [454, 566] on span "Aportes y Contribuciones del Titular: 20322143827" at bounding box center [334, 567] width 248 height 13
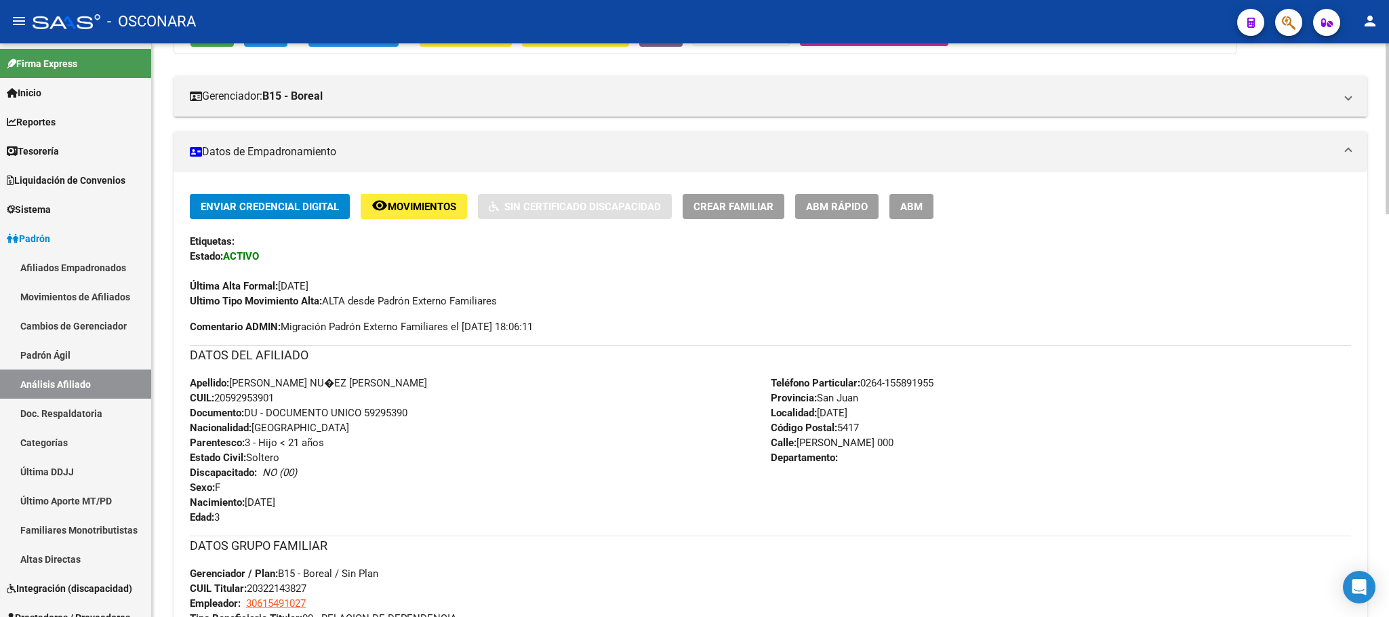
scroll to position [133, 0]
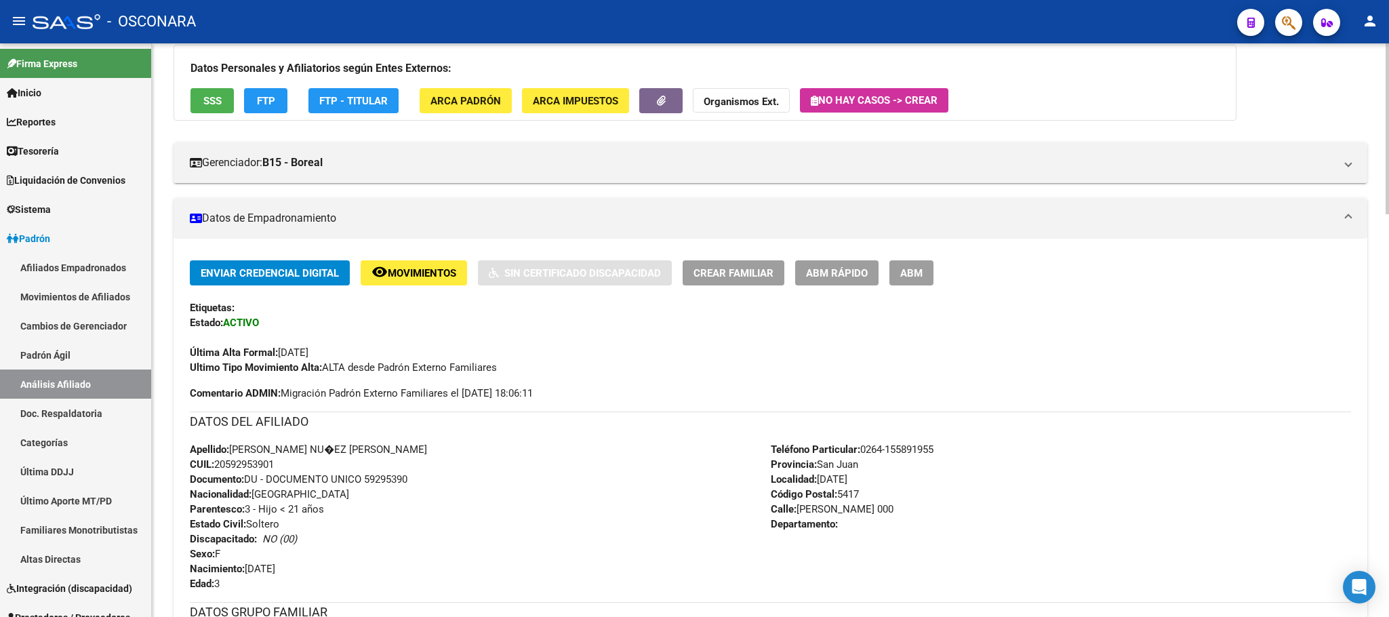
click at [218, 111] on button "SSS" at bounding box center [212, 100] width 43 height 25
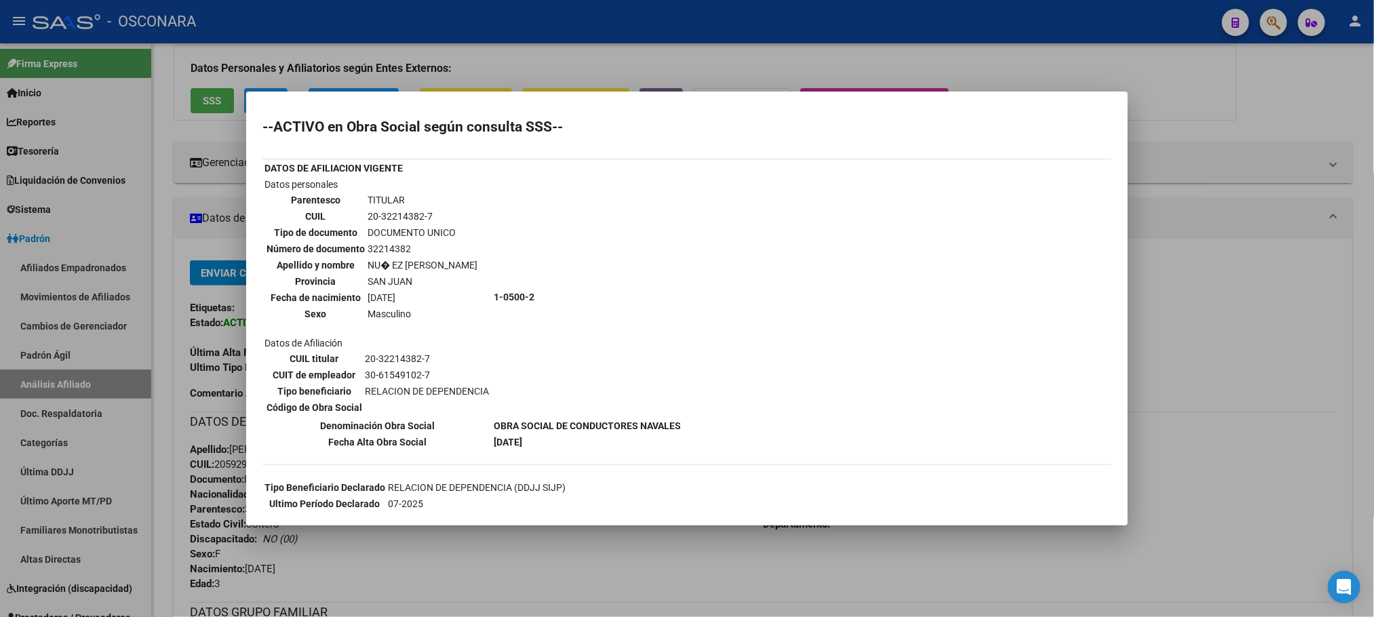
click at [934, 568] on div at bounding box center [687, 308] width 1374 height 617
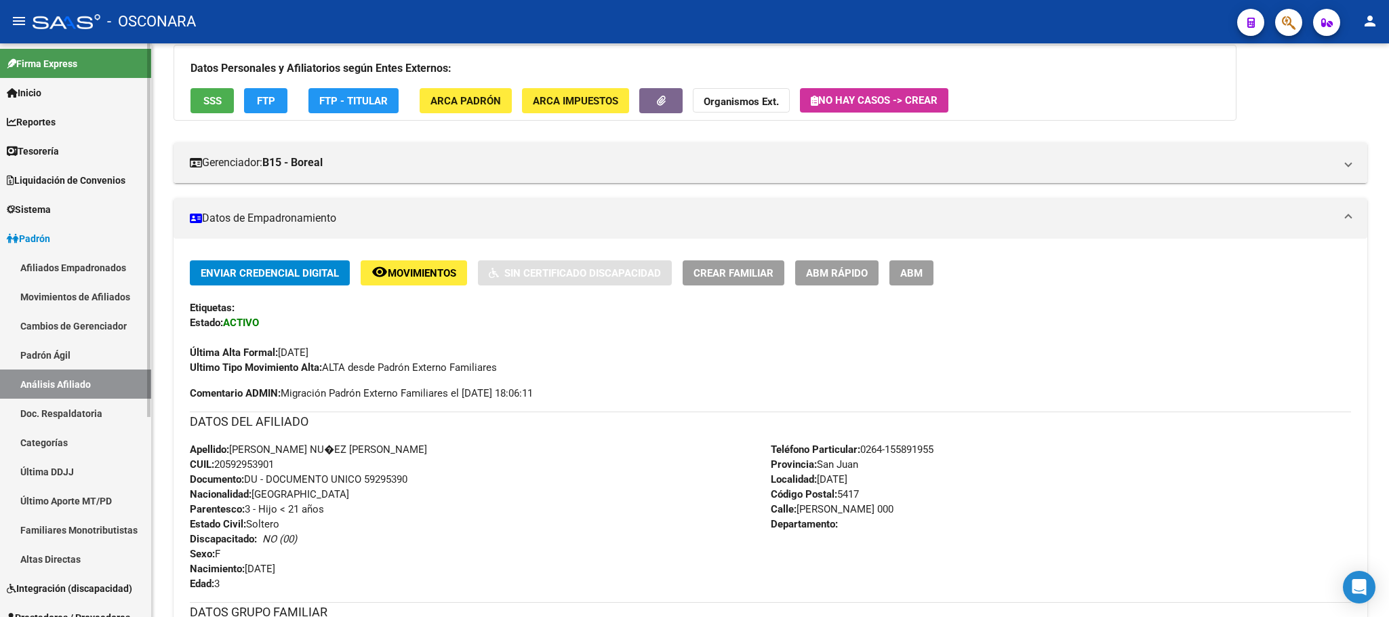
click at [41, 349] on link "Padrón Ágil" at bounding box center [75, 354] width 151 height 29
